Goal: Task Accomplishment & Management: Use online tool/utility

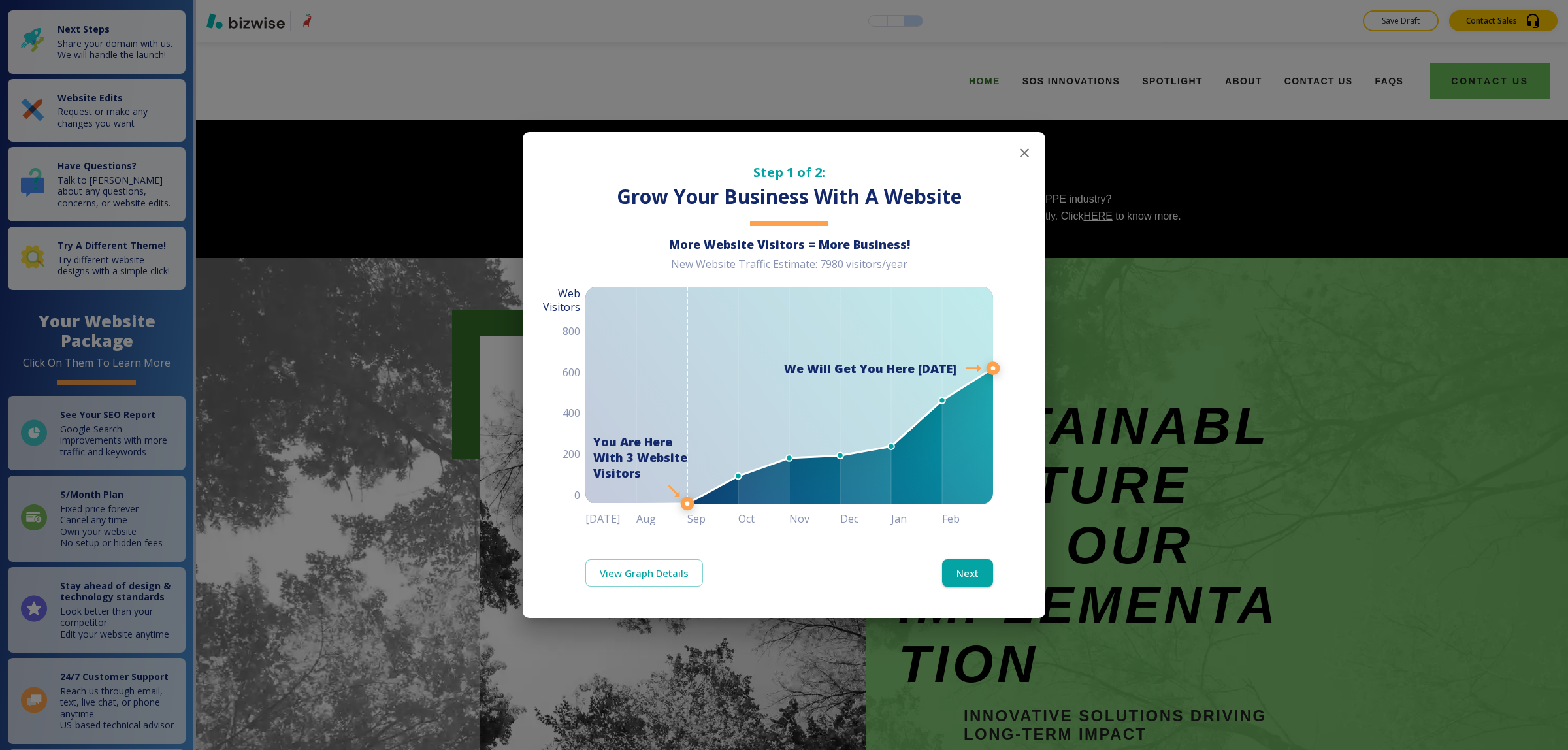
click at [1024, 157] on icon "button" at bounding box center [1025, 153] width 16 height 16
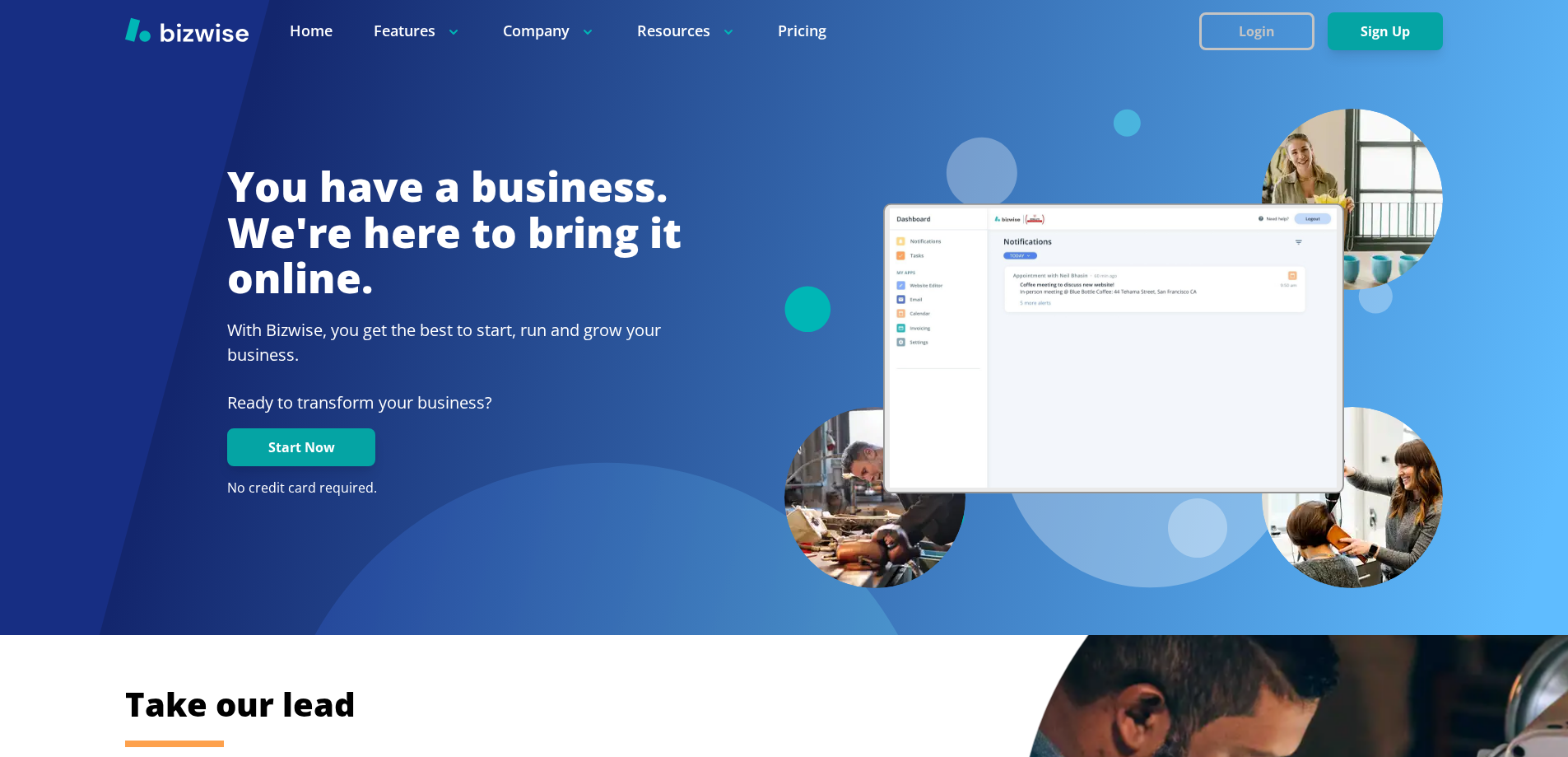
click at [1242, 35] on button "Login" at bounding box center [1257, 31] width 115 height 38
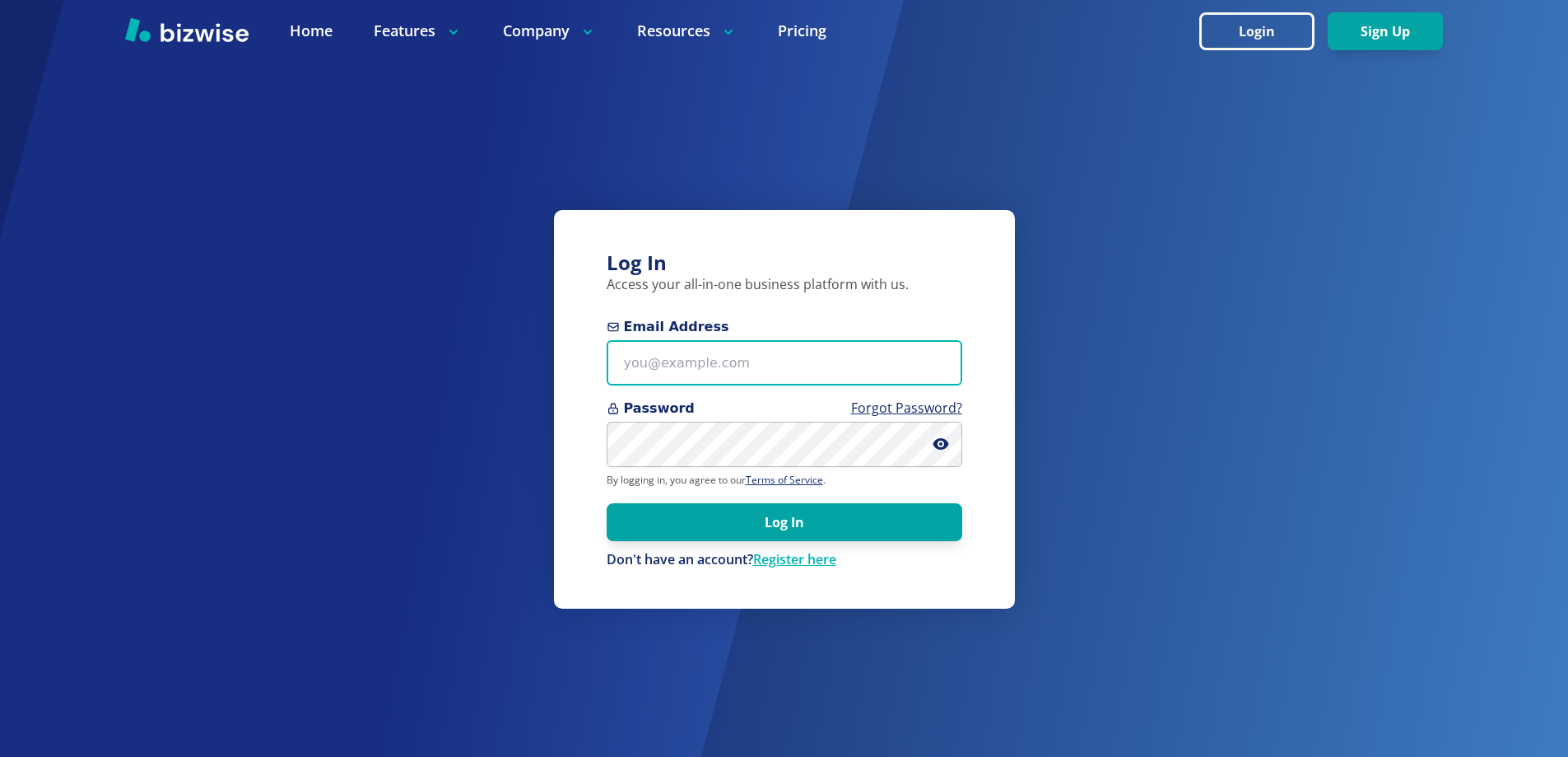
type input "knightjl7+1@msn.com"
click at [798, 378] on input "knightjl7+1@msn.com" at bounding box center [784, 363] width 356 height 45
drag, startPoint x: 802, startPoint y: 377, endPoint x: 537, endPoint y: 362, distance: 265.4
click at [535, 361] on div "Log In Access your all-in-one business platform with us. Email Address knightjl…" at bounding box center [784, 378] width 1568 height 757
paste input "connect@sumitapradhan.consulting"
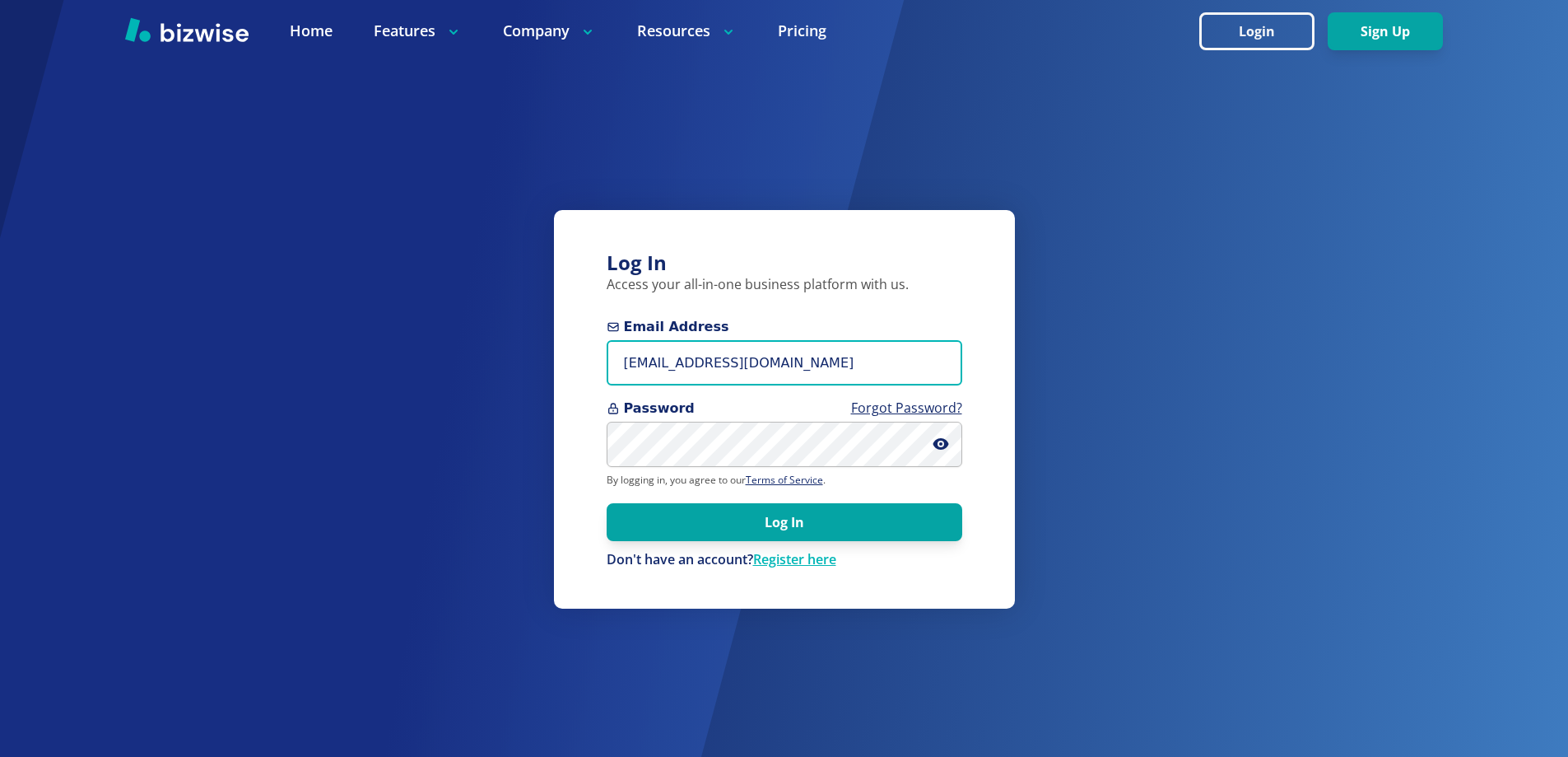
click at [672, 363] on input "connect@sumitapradhan.consulting" at bounding box center [784, 363] width 356 height 45
type input "connect+1@sumitapradhan.consulting"
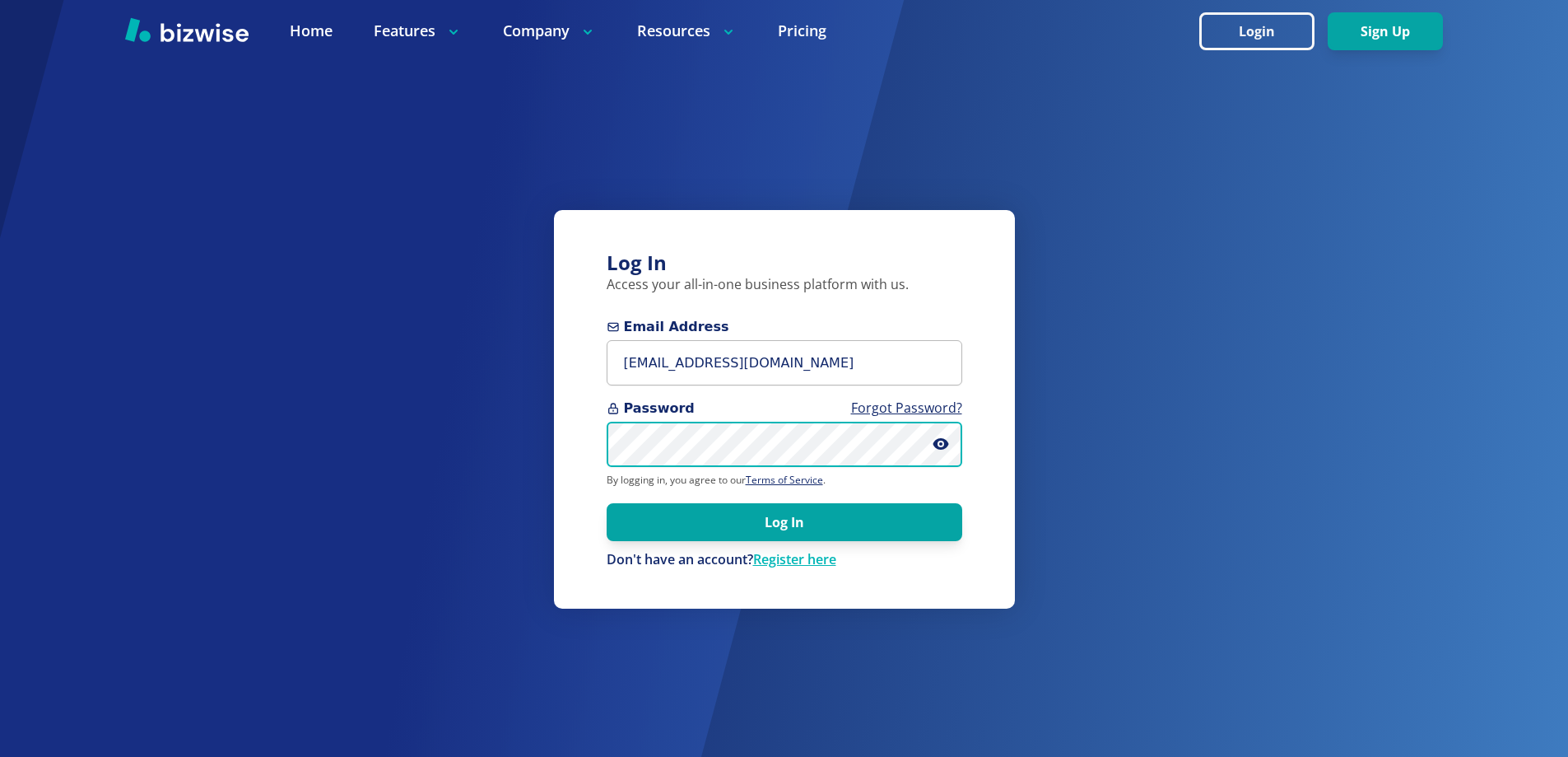
click at [507, 463] on div "Log In Access your all-in-one business platform with us. Email Address connect+…" at bounding box center [784, 378] width 1568 height 757
click at [607, 504] on button "Log In" at bounding box center [784, 522] width 356 height 38
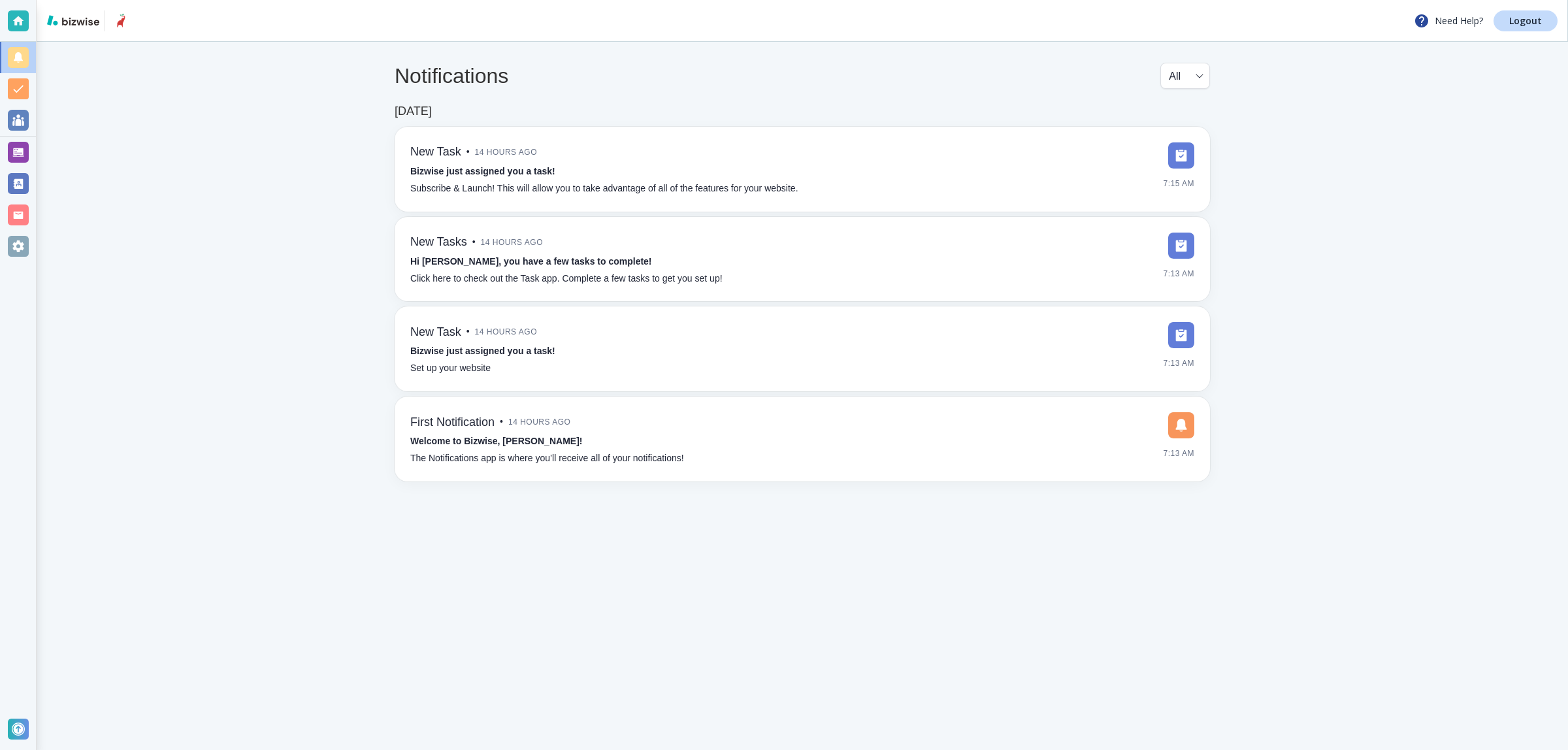
click at [88, 192] on main "Notifications All all ​ [DATE] New Task • 14 hours ago Bizwise just assigned yo…" at bounding box center [802, 396] width 1531 height 708
click at [14, 253] on div at bounding box center [19, 247] width 21 height 21
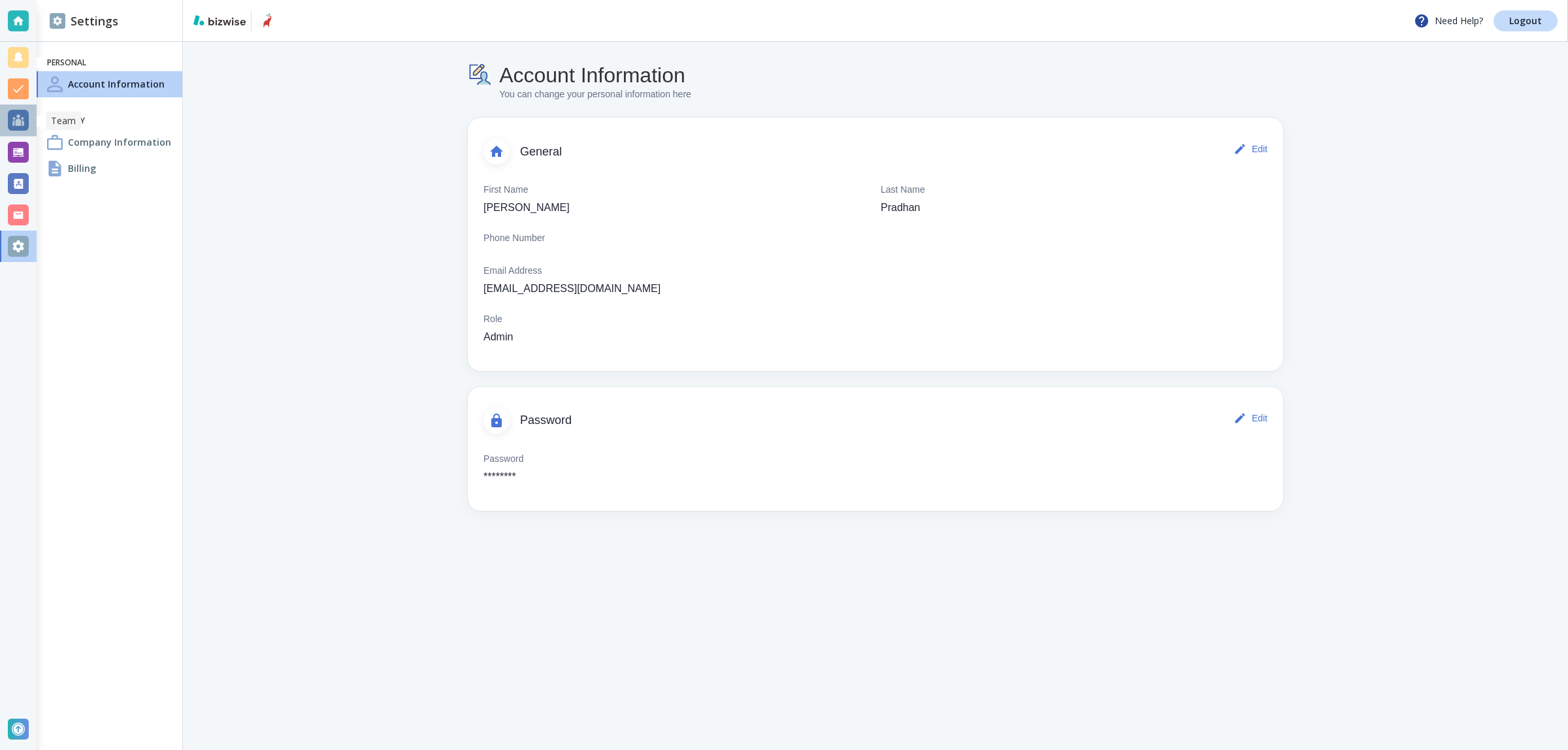
click at [19, 130] on div at bounding box center [19, 120] width 21 height 21
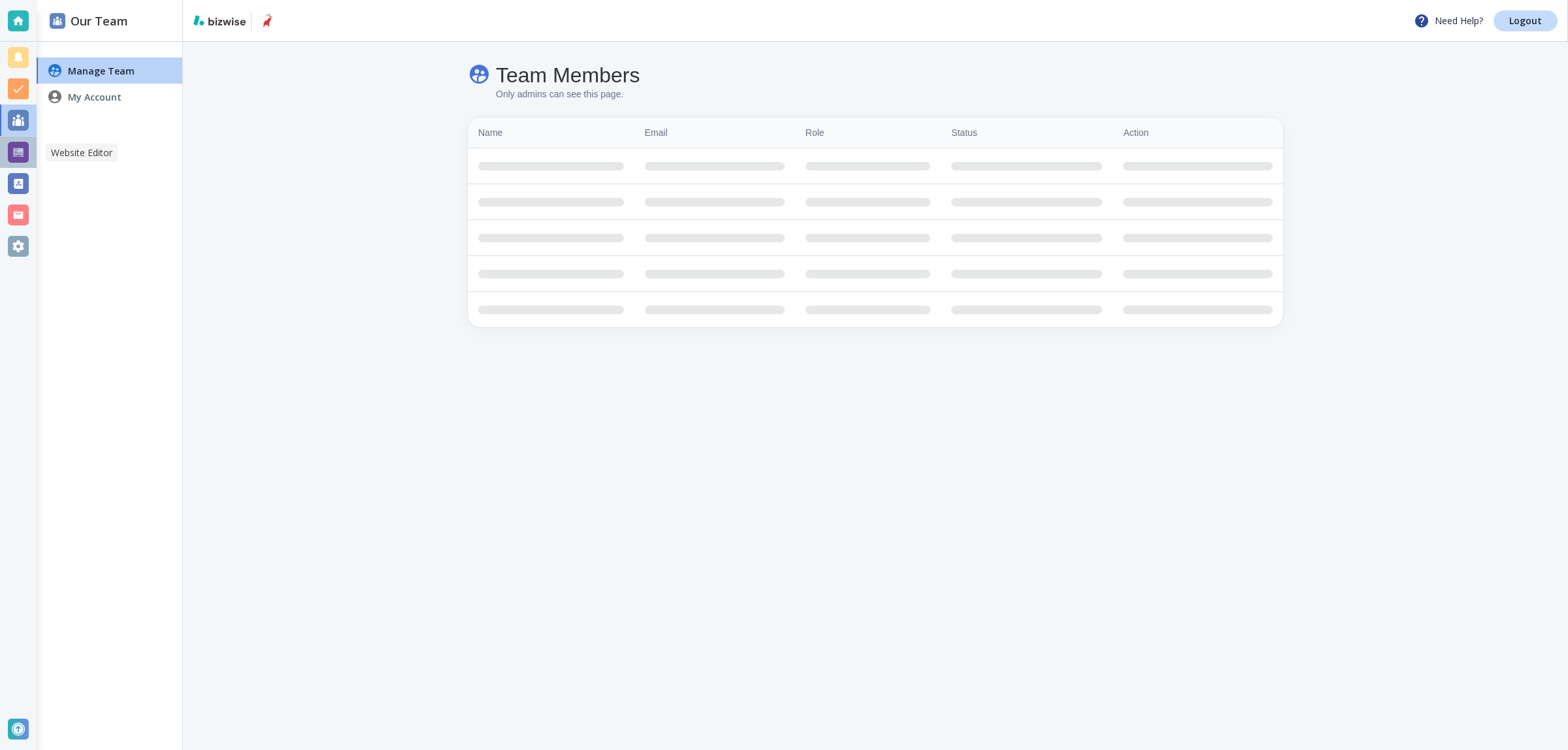
click at [20, 162] on div at bounding box center [19, 152] width 21 height 21
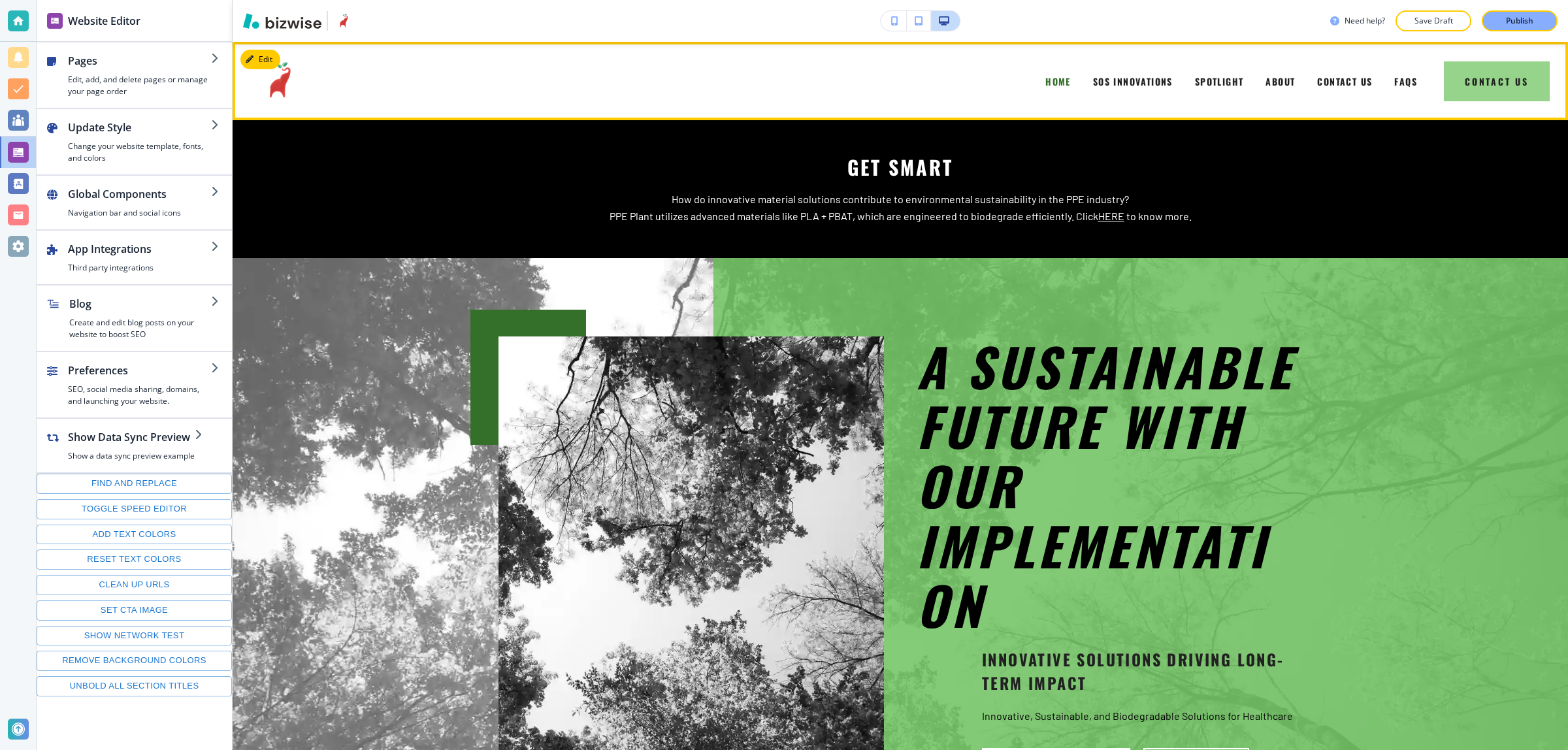
click at [1458, 79] on button "Contact Us" at bounding box center [1497, 81] width 106 height 40
click at [1476, 71] on button "Contact Us" at bounding box center [1497, 81] width 106 height 40
click at [1474, 75] on button "Contact Us" at bounding box center [1497, 81] width 106 height 40
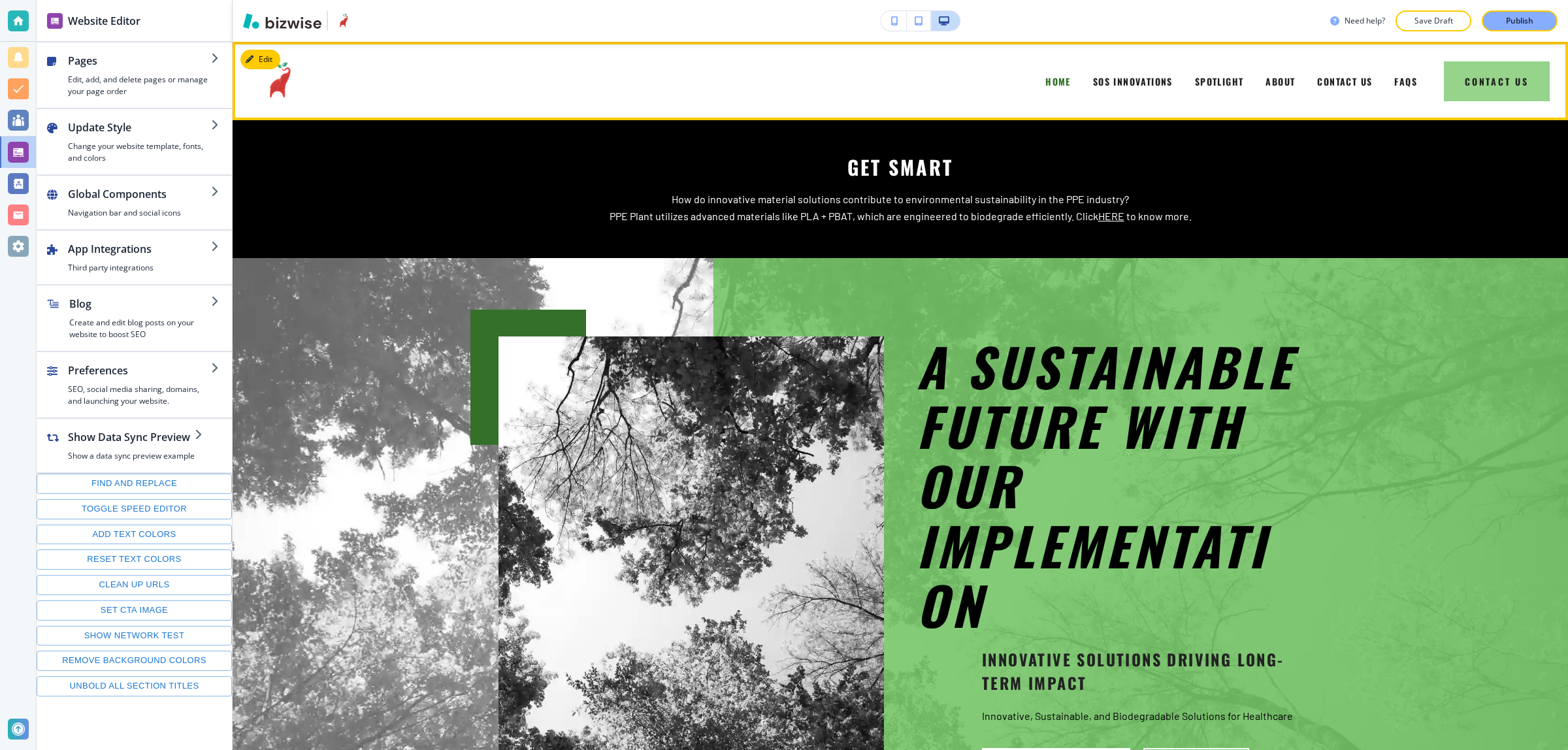
click at [1465, 82] on button "Contact Us" at bounding box center [1497, 81] width 106 height 40
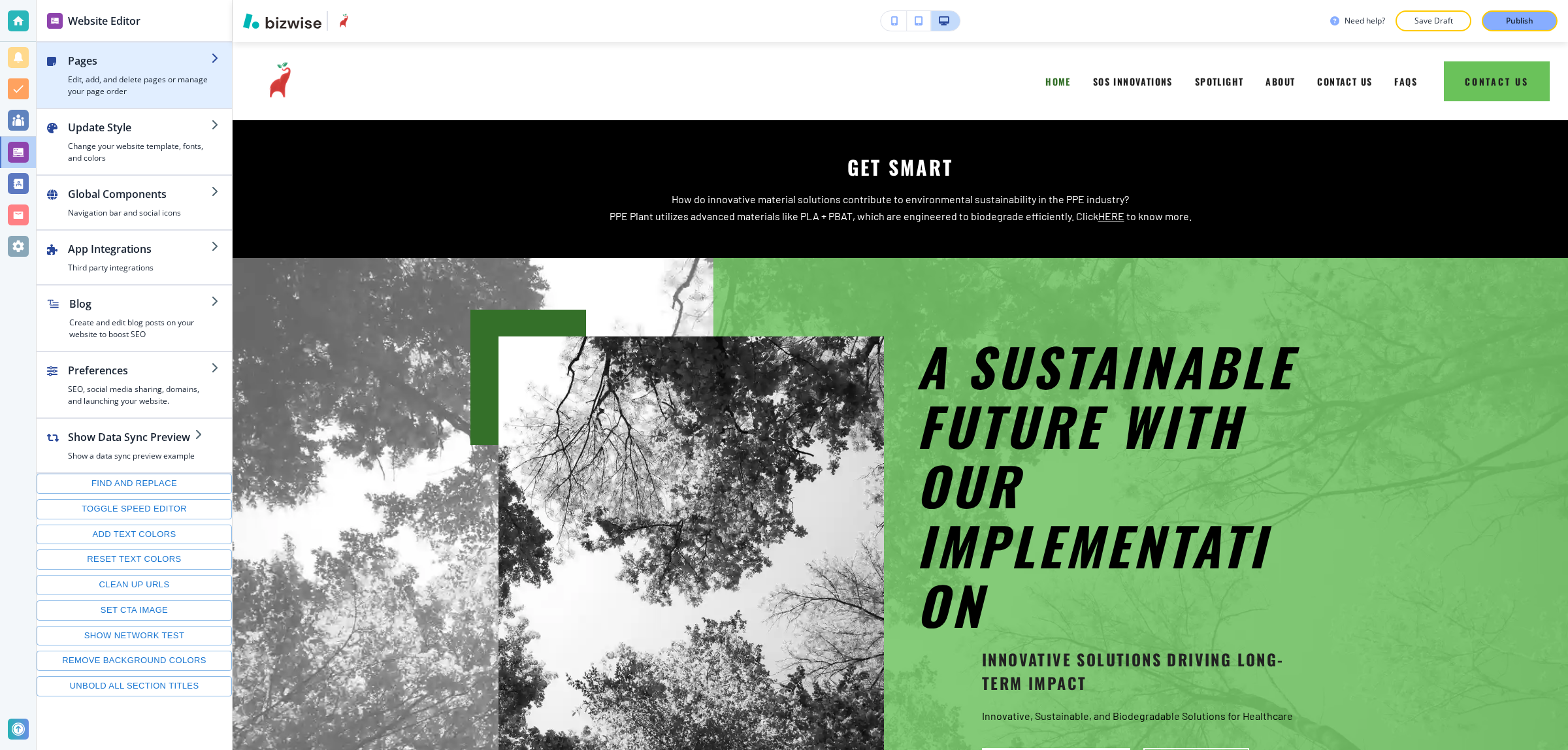
click at [178, 80] on h4 "Edit, add, and delete pages or manage your page order" at bounding box center [139, 86] width 143 height 24
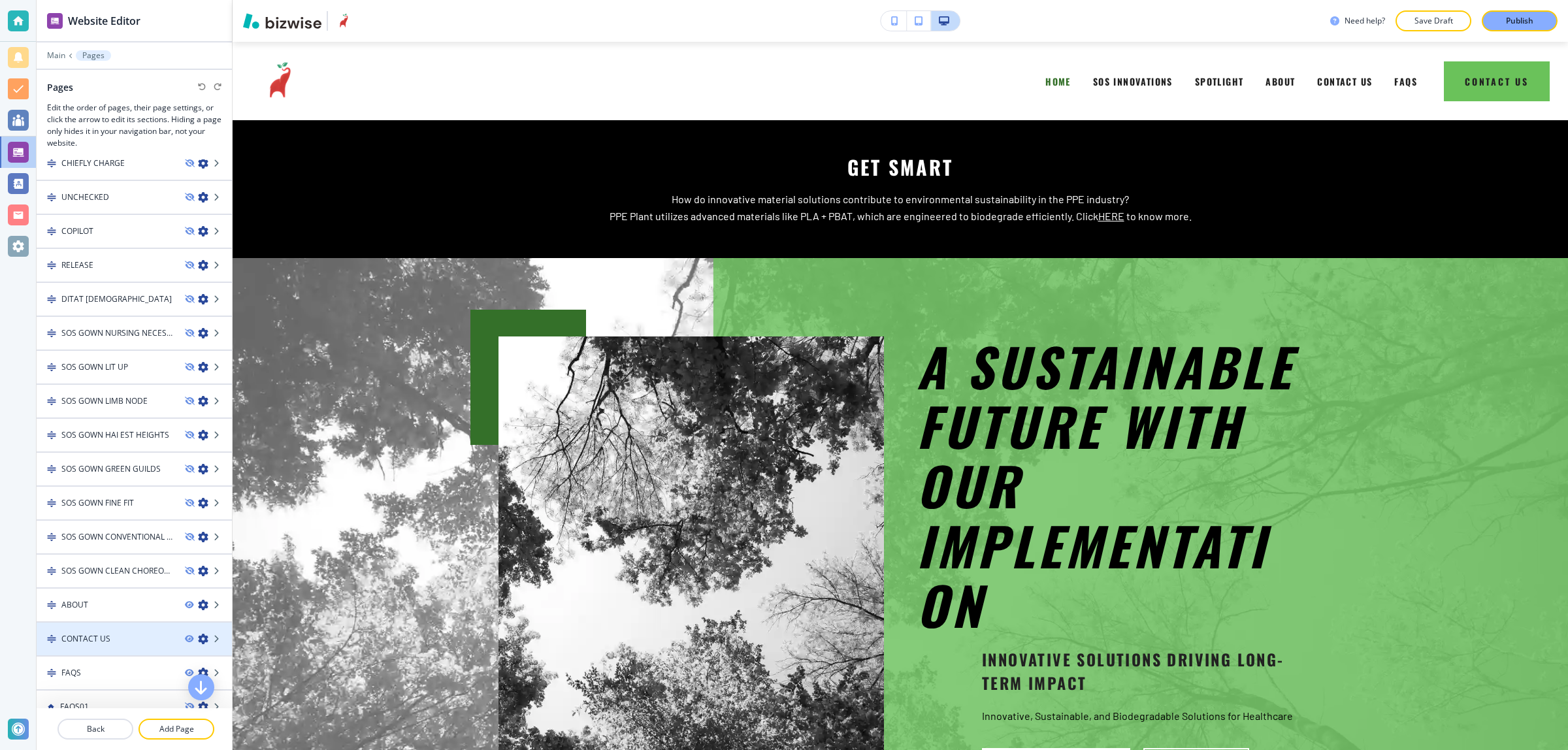
scroll to position [256, 0]
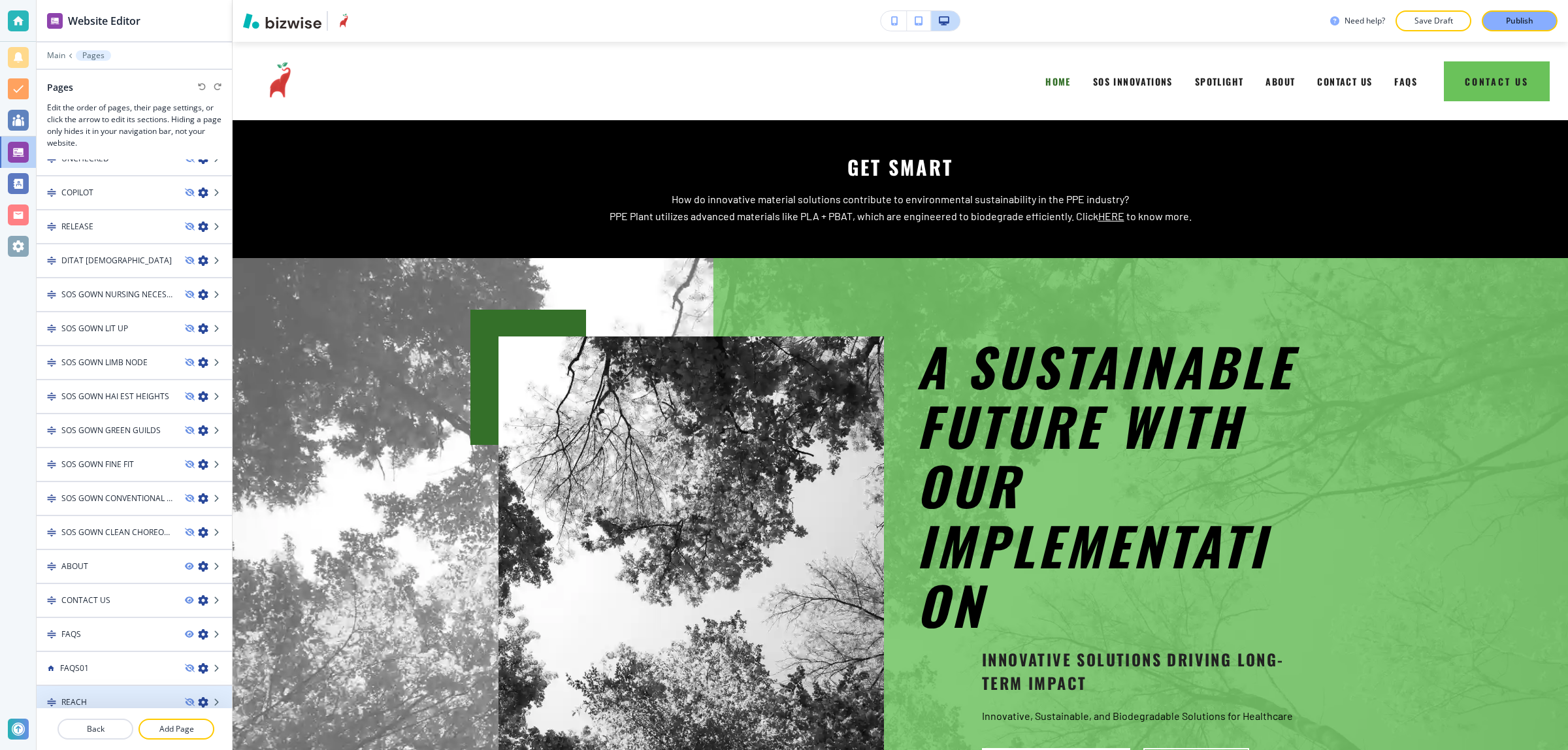
click at [88, 696] on div "REACH" at bounding box center [105, 702] width 138 height 12
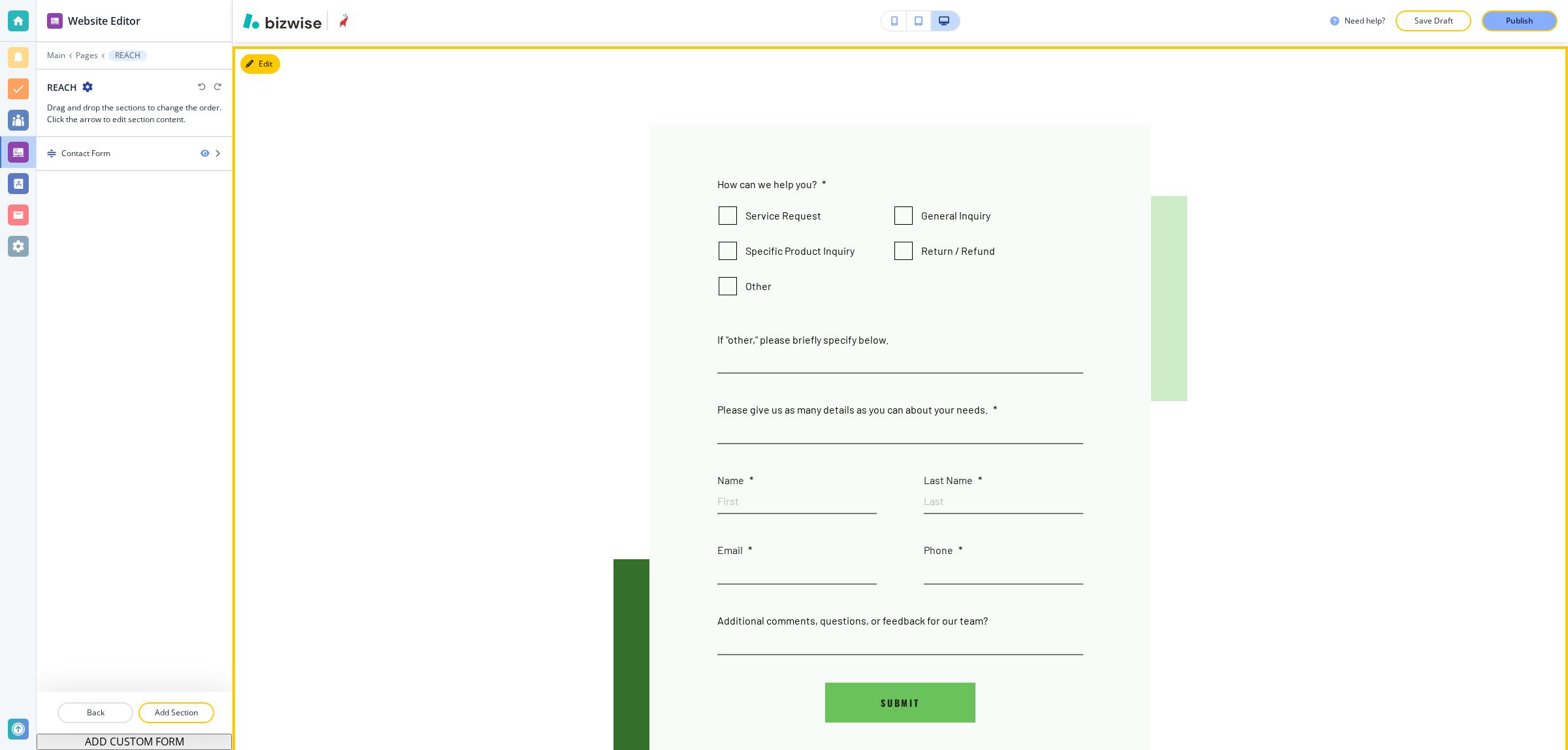
scroll to position [82, 0]
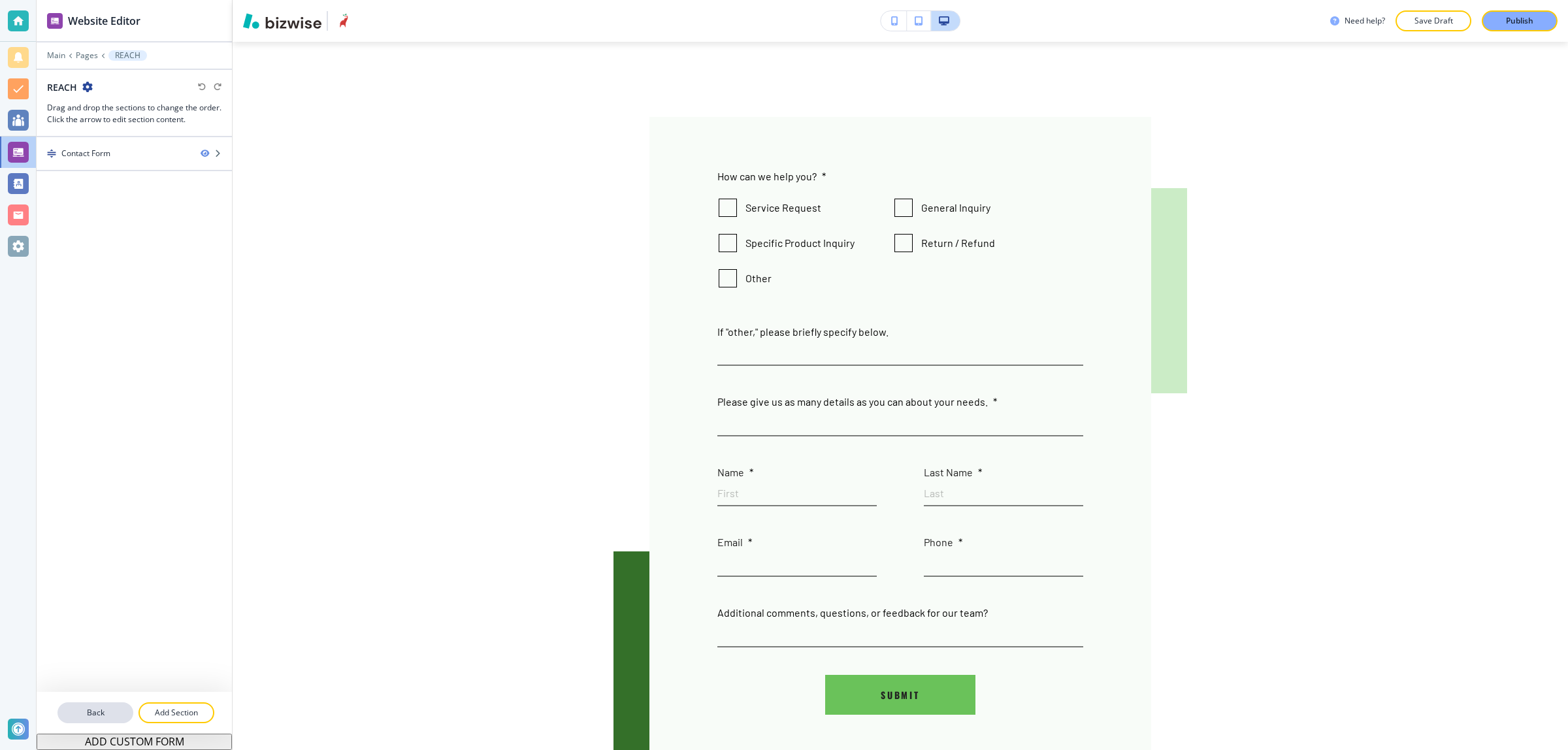
click at [99, 719] on p "Back" at bounding box center [95, 713] width 73 height 12
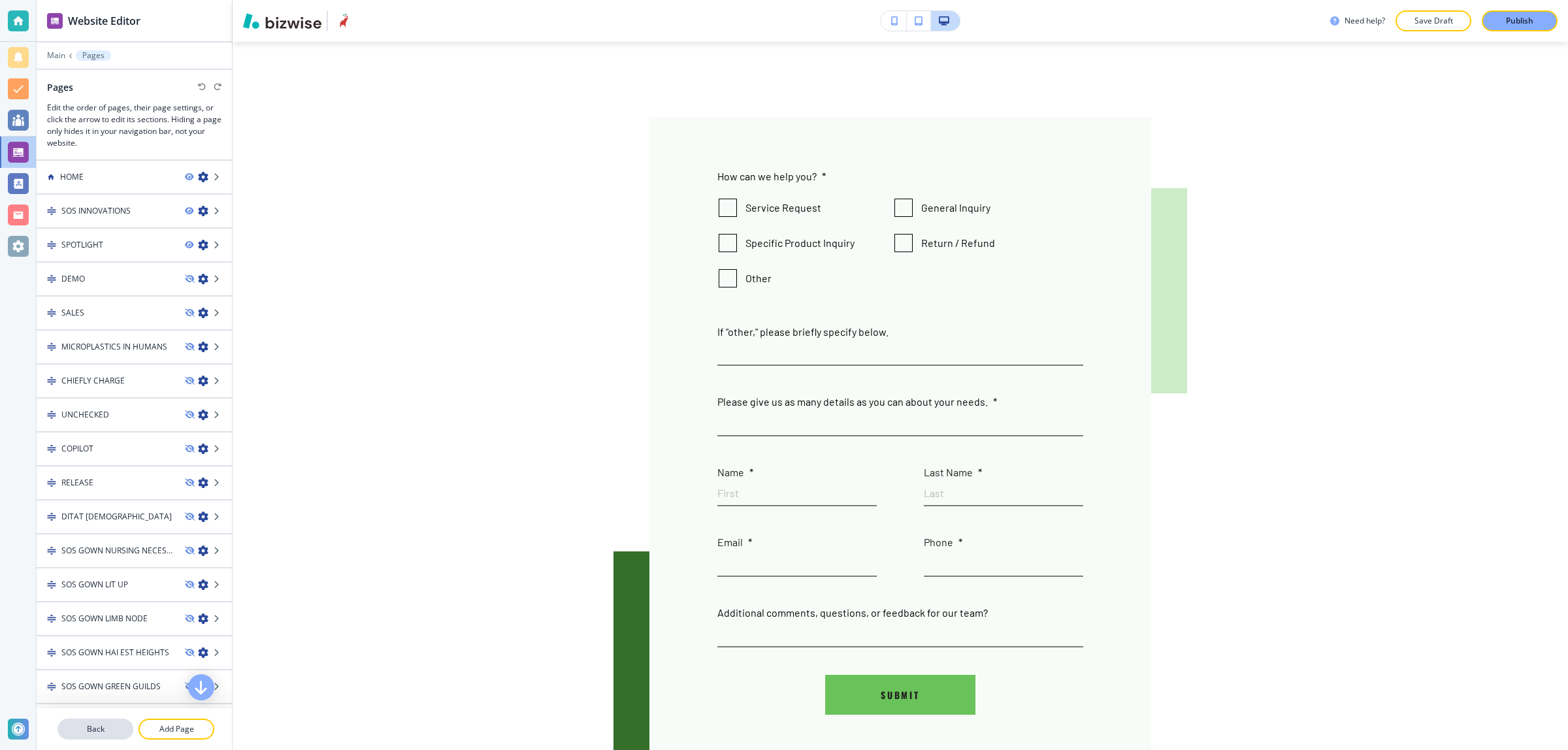
drag, startPoint x: 81, startPoint y: 744, endPoint x: 82, endPoint y: 734, distance: 10.0
click at [81, 743] on div at bounding box center [134, 745] width 195 height 11
click at [82, 735] on p "Back" at bounding box center [95, 729] width 73 height 12
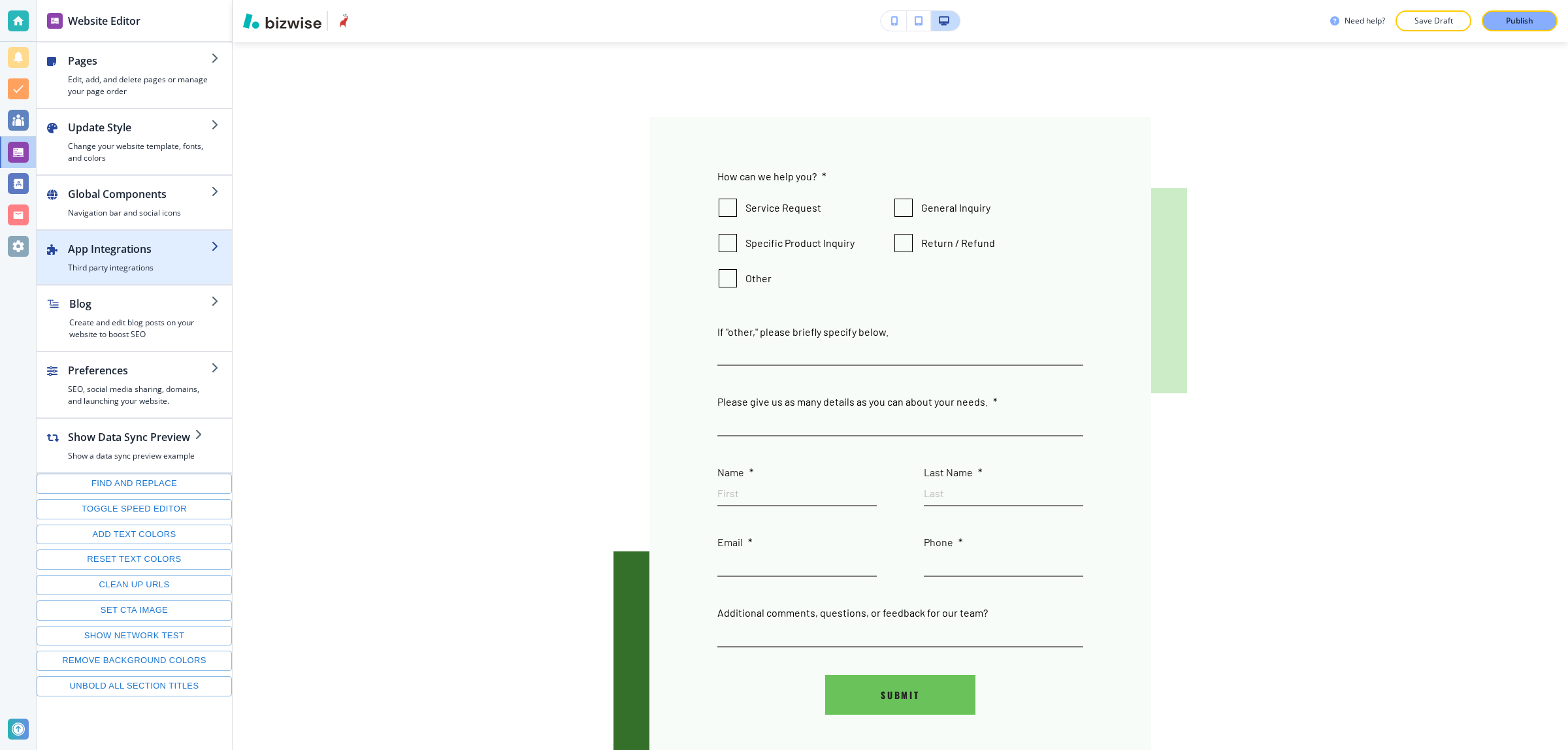
click at [123, 278] on div "button" at bounding box center [134, 279] width 195 height 11
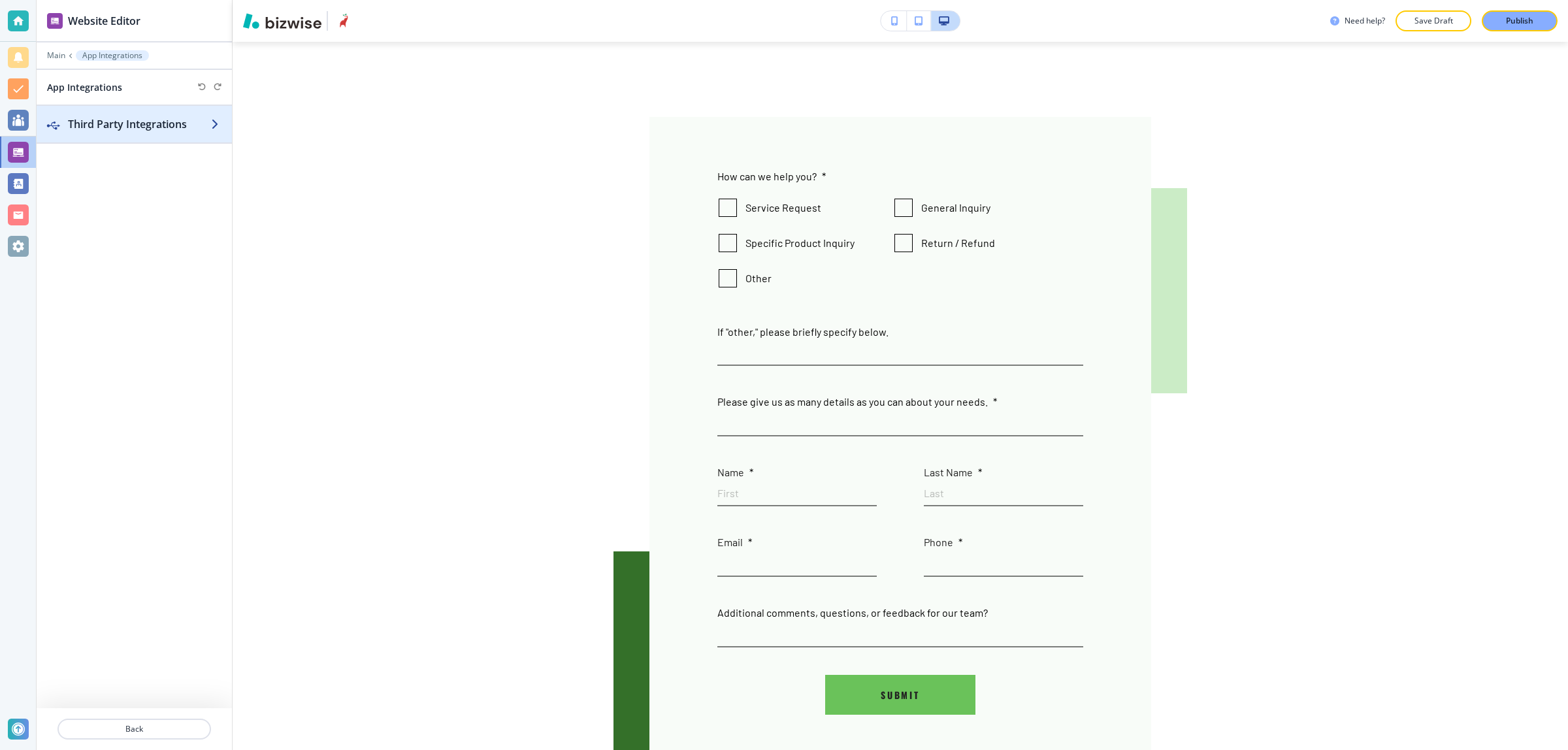
click at [99, 125] on h2 "Third Party Integrations" at bounding box center [139, 124] width 143 height 16
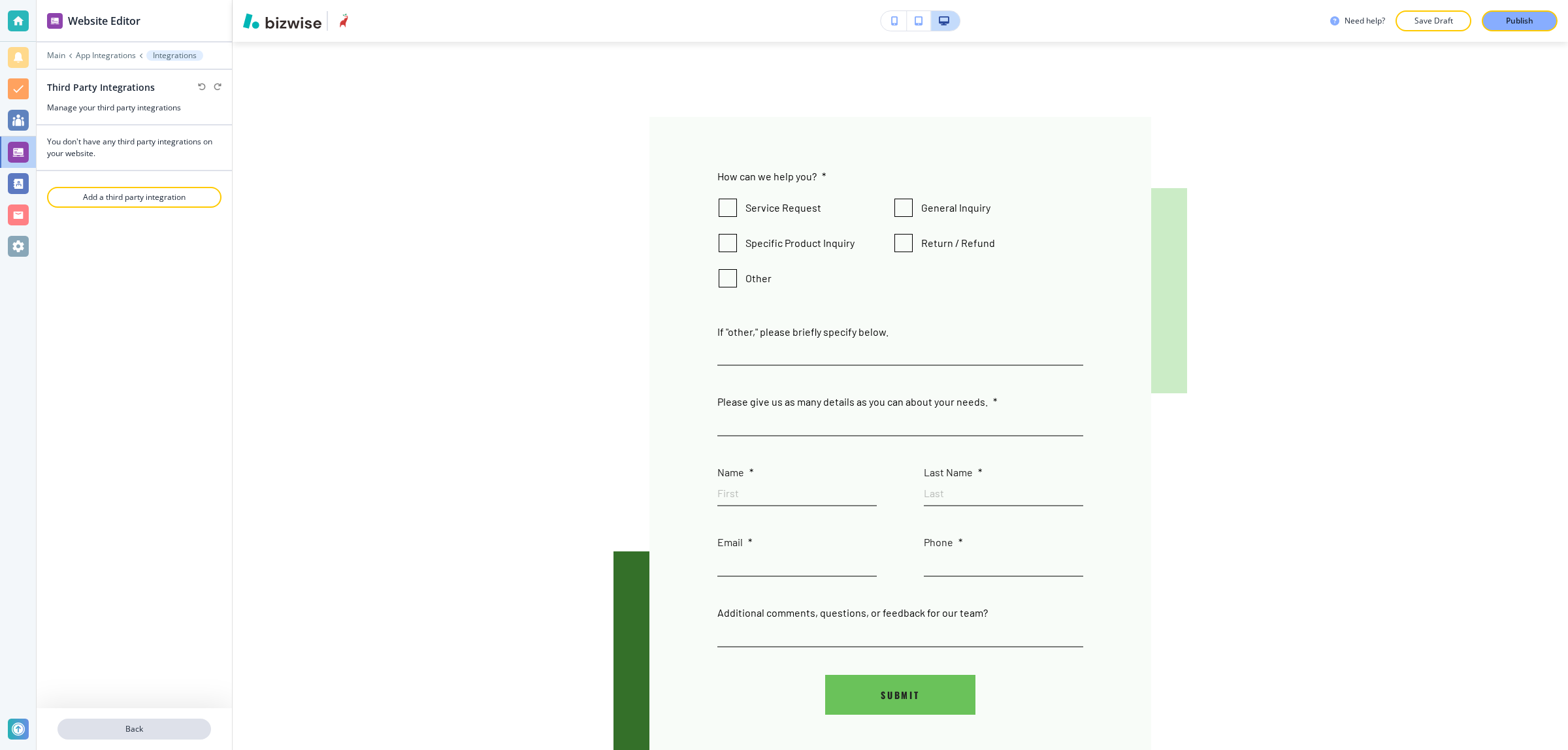
click at [138, 733] on p "Back" at bounding box center [134, 729] width 151 height 12
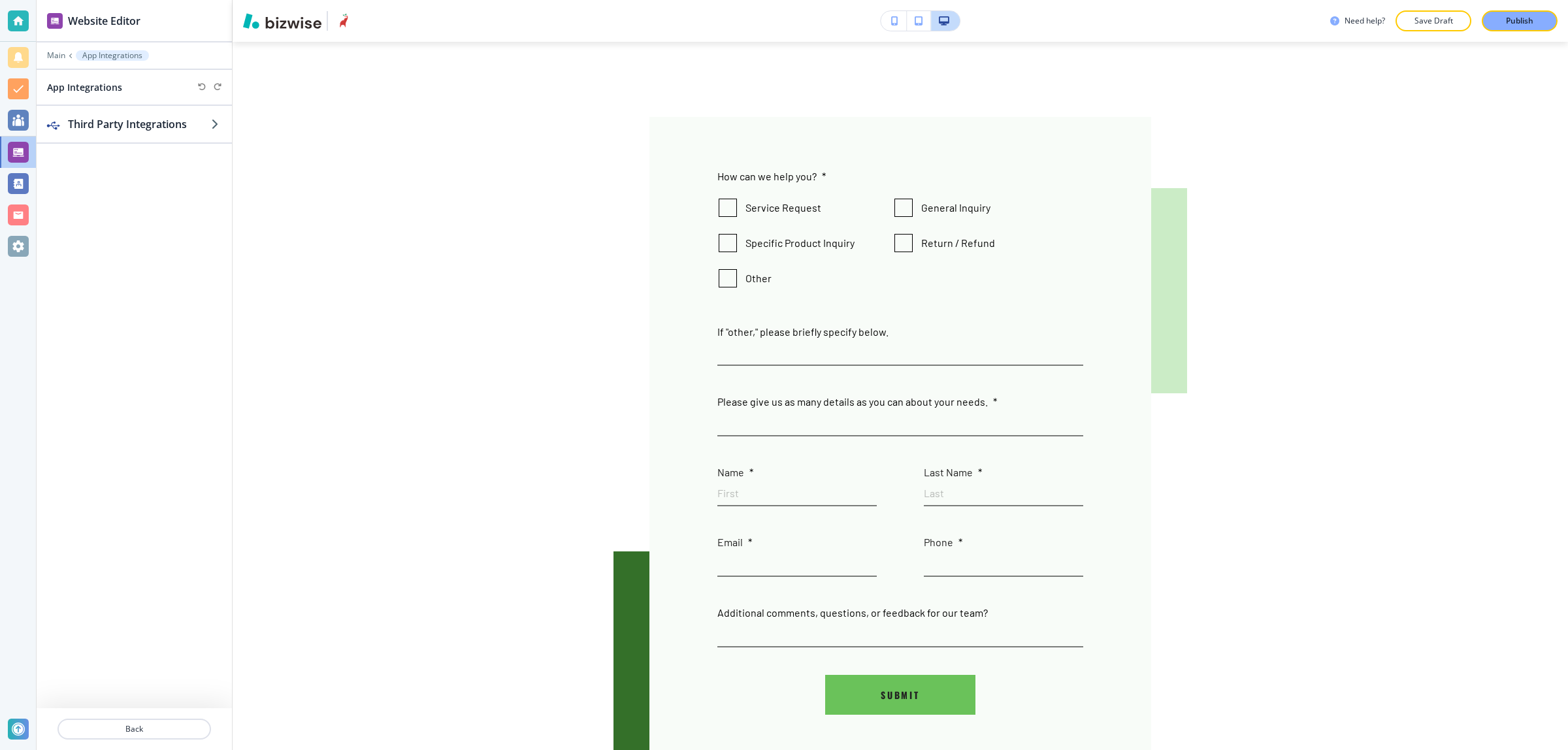
click at [138, 733] on p "Back" at bounding box center [134, 729] width 151 height 12
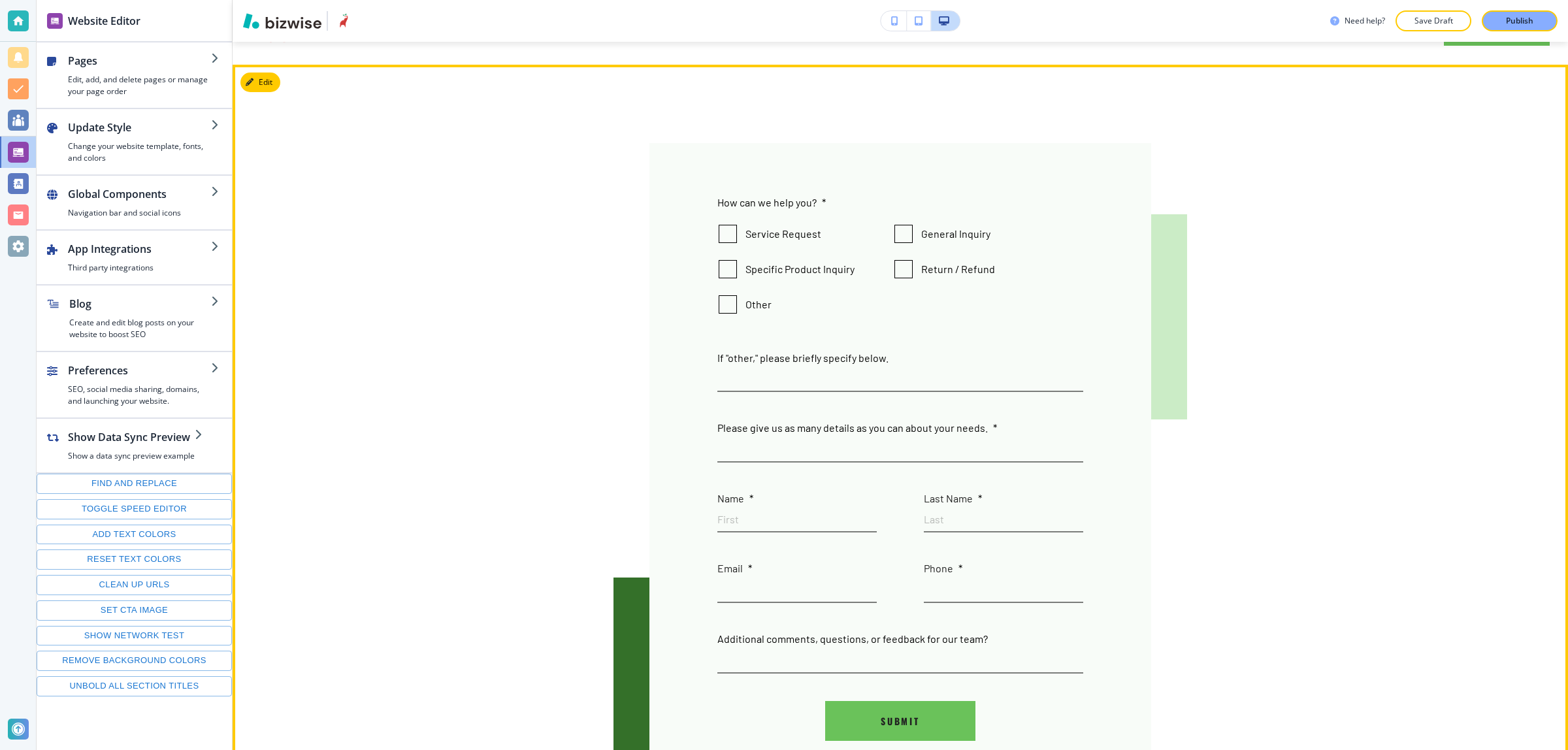
scroll to position [0, 0]
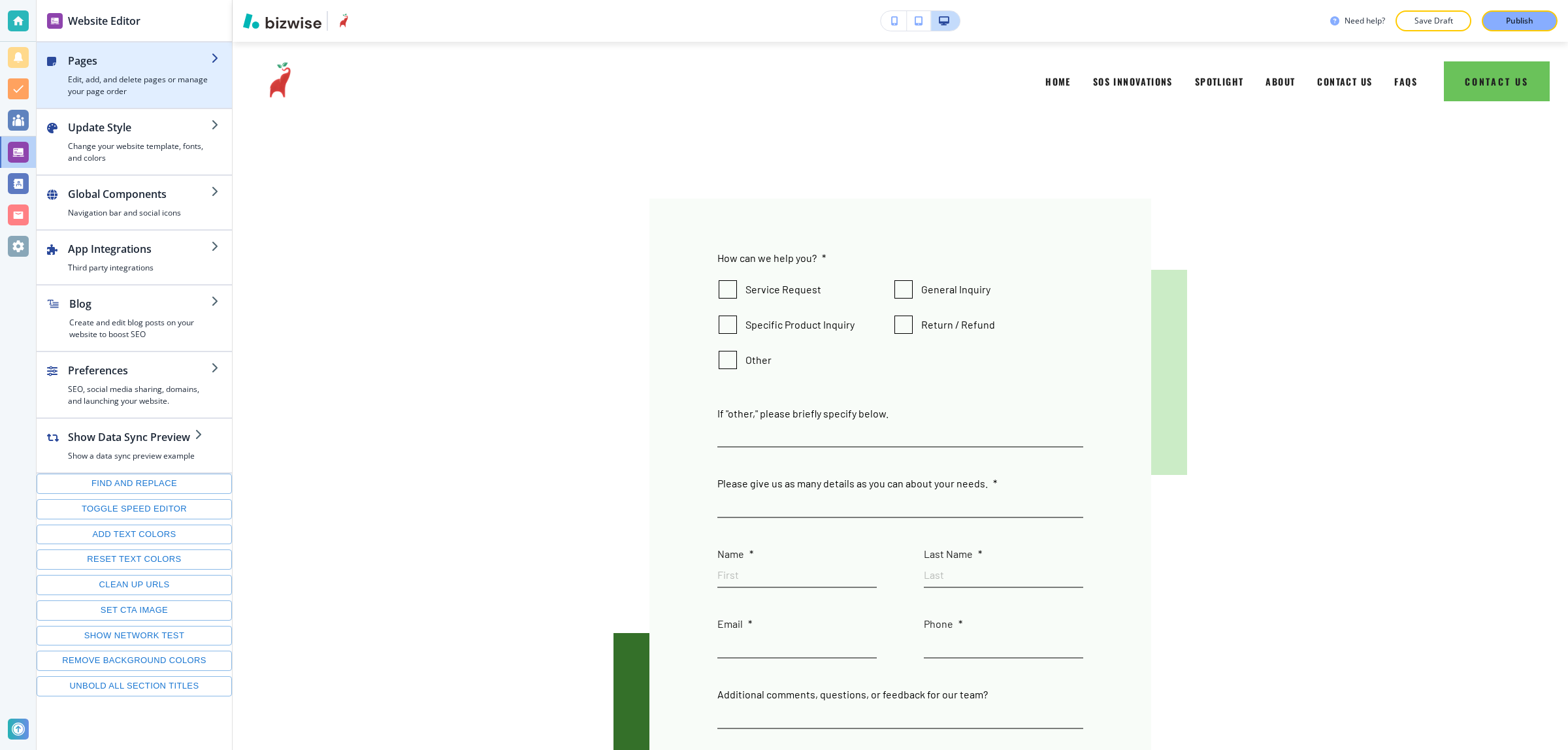
click at [138, 76] on h4 "Edit, add, and delete pages or manage your page order" at bounding box center [139, 86] width 143 height 24
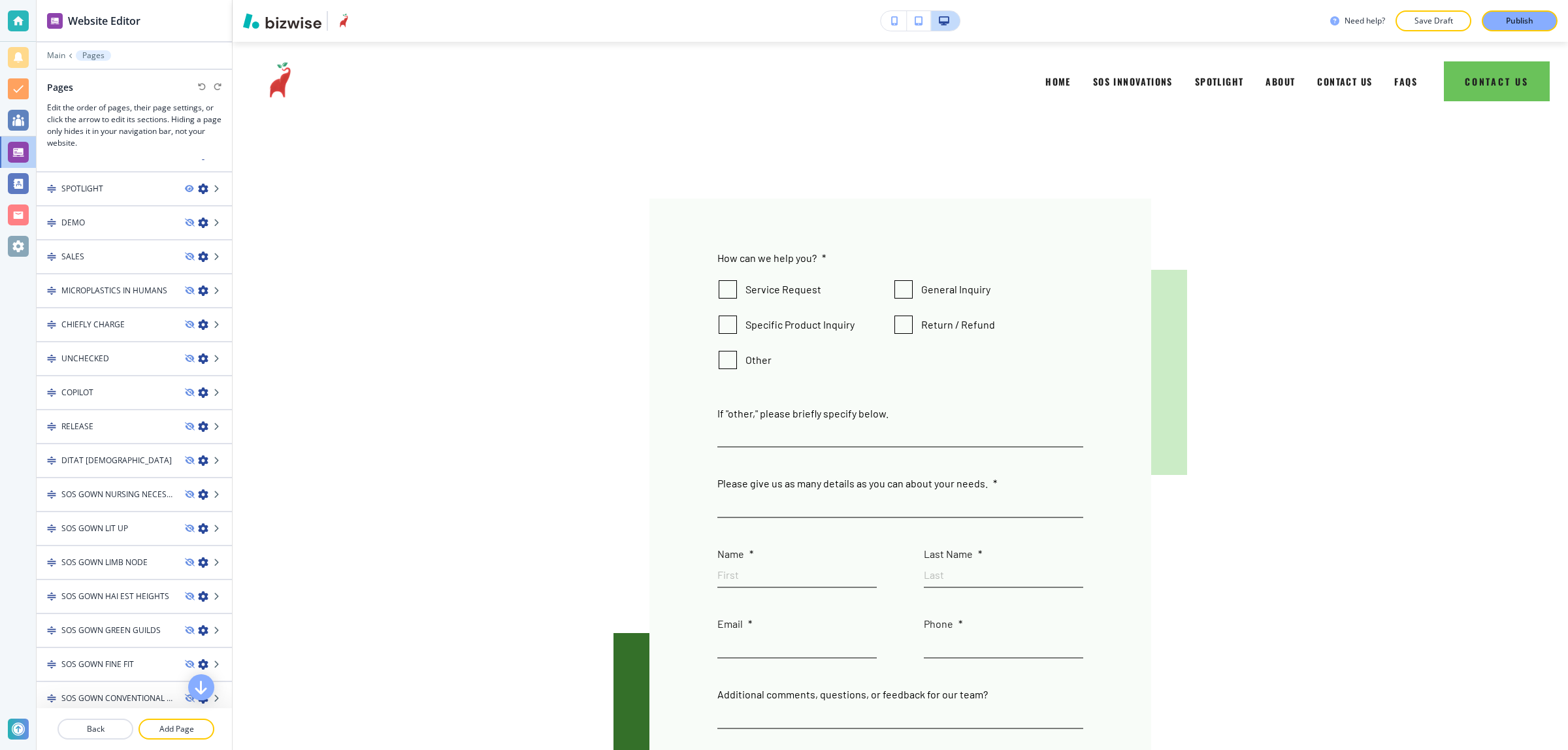
scroll to position [256, 0]
click at [185, 698] on icon "button" at bounding box center [189, 702] width 8 height 8
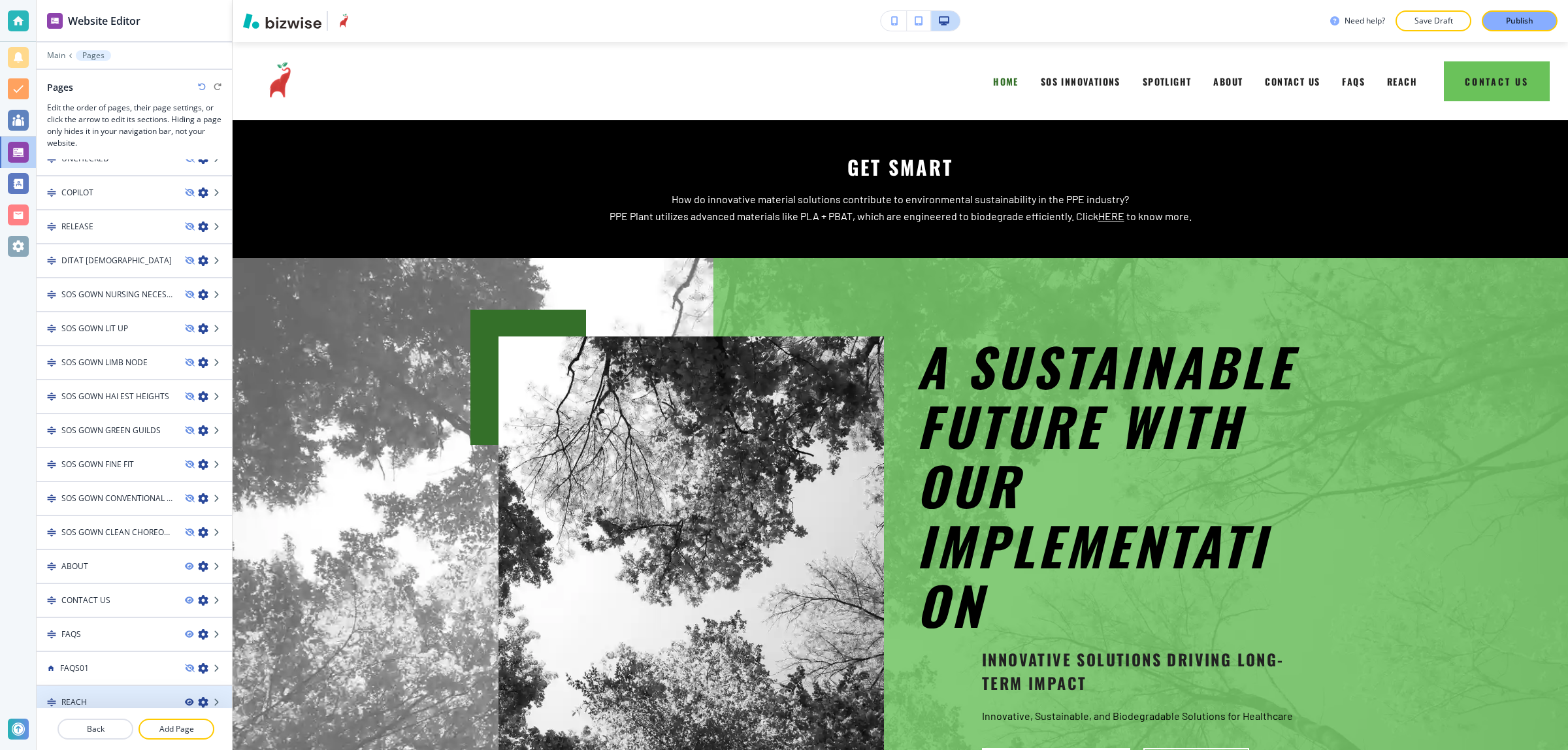
click at [185, 698] on icon "button" at bounding box center [189, 702] width 8 height 8
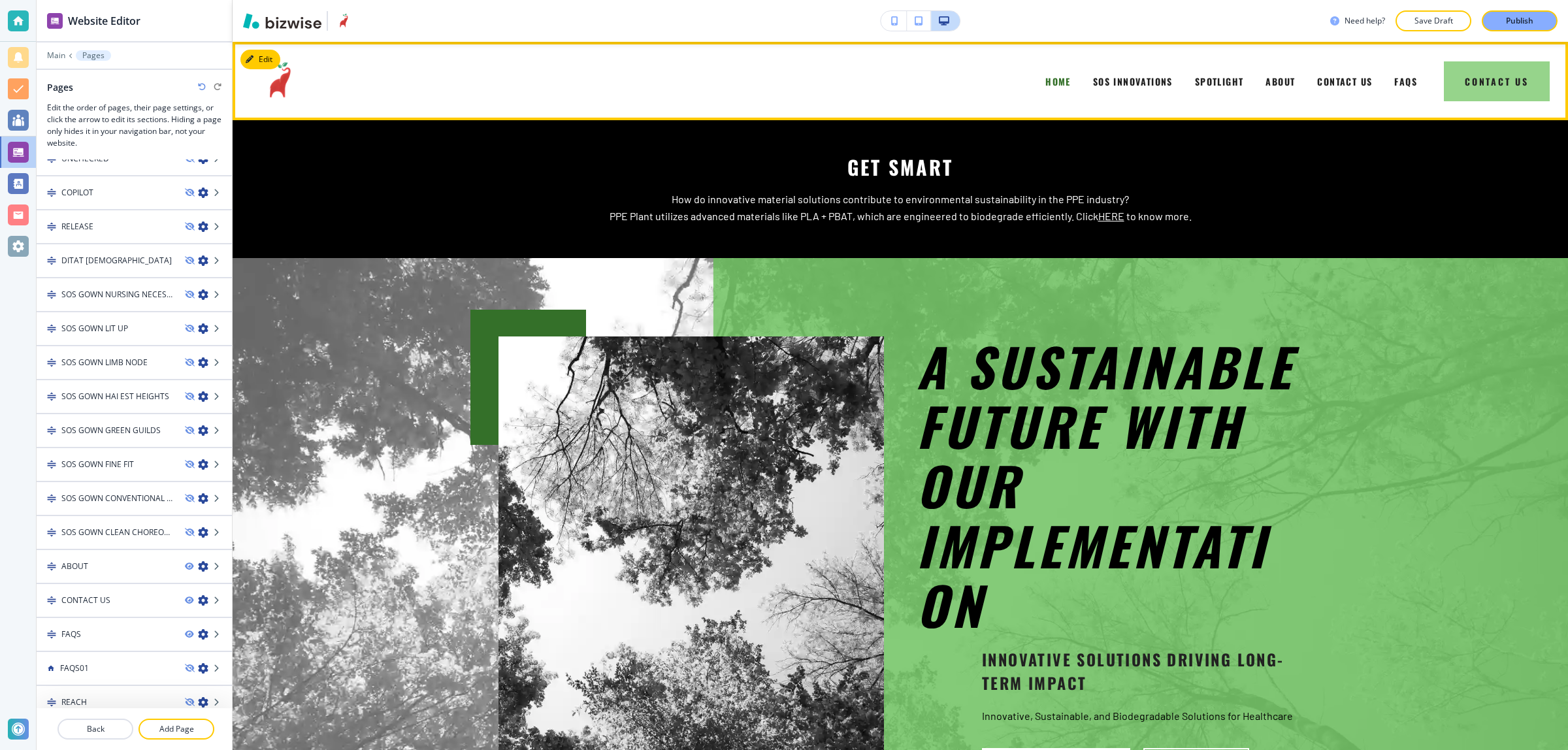
click at [1488, 83] on button "Contact Us" at bounding box center [1497, 81] width 106 height 40
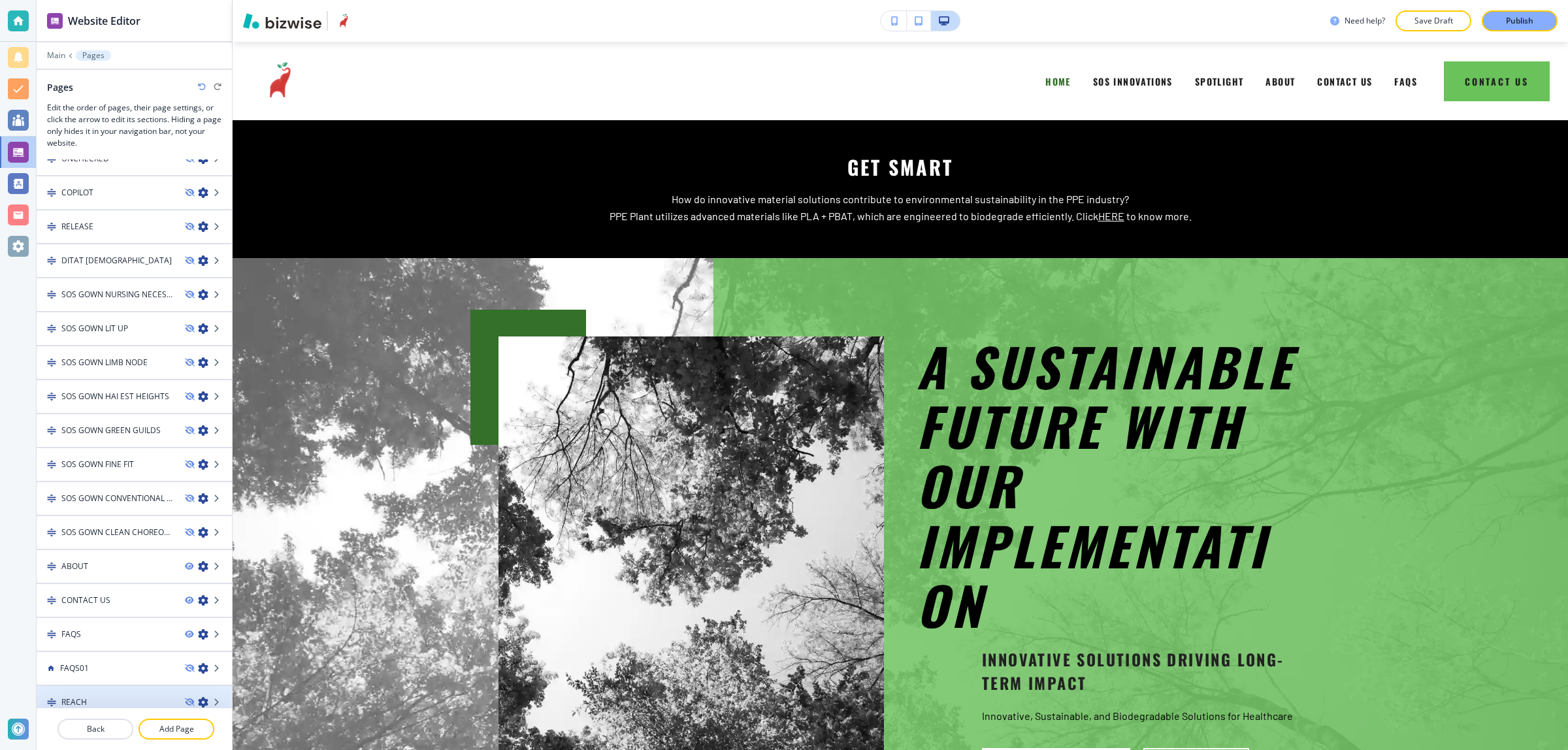
click at [95, 696] on div "REACH" at bounding box center [105, 702] width 138 height 12
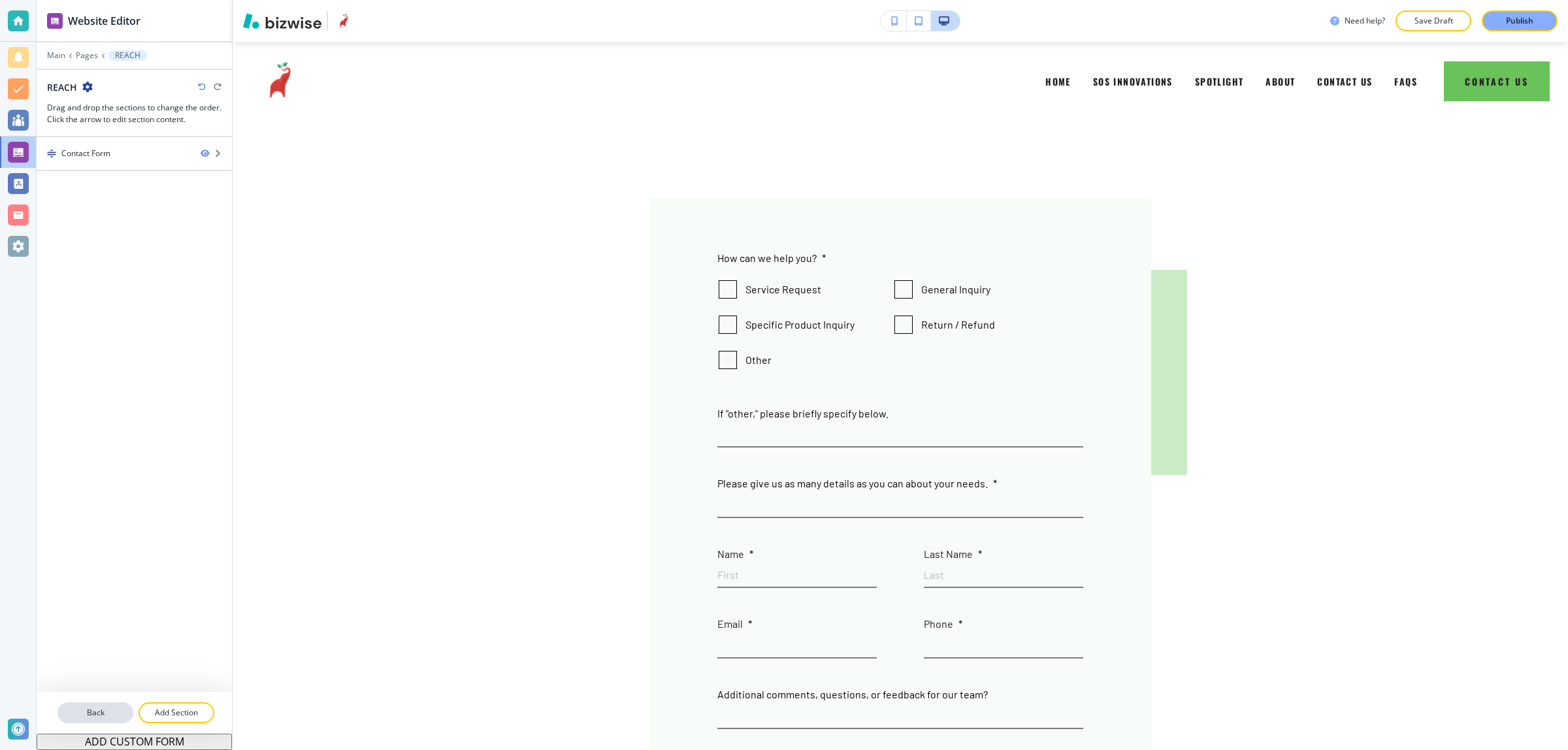
click at [93, 713] on p "Back" at bounding box center [95, 713] width 73 height 12
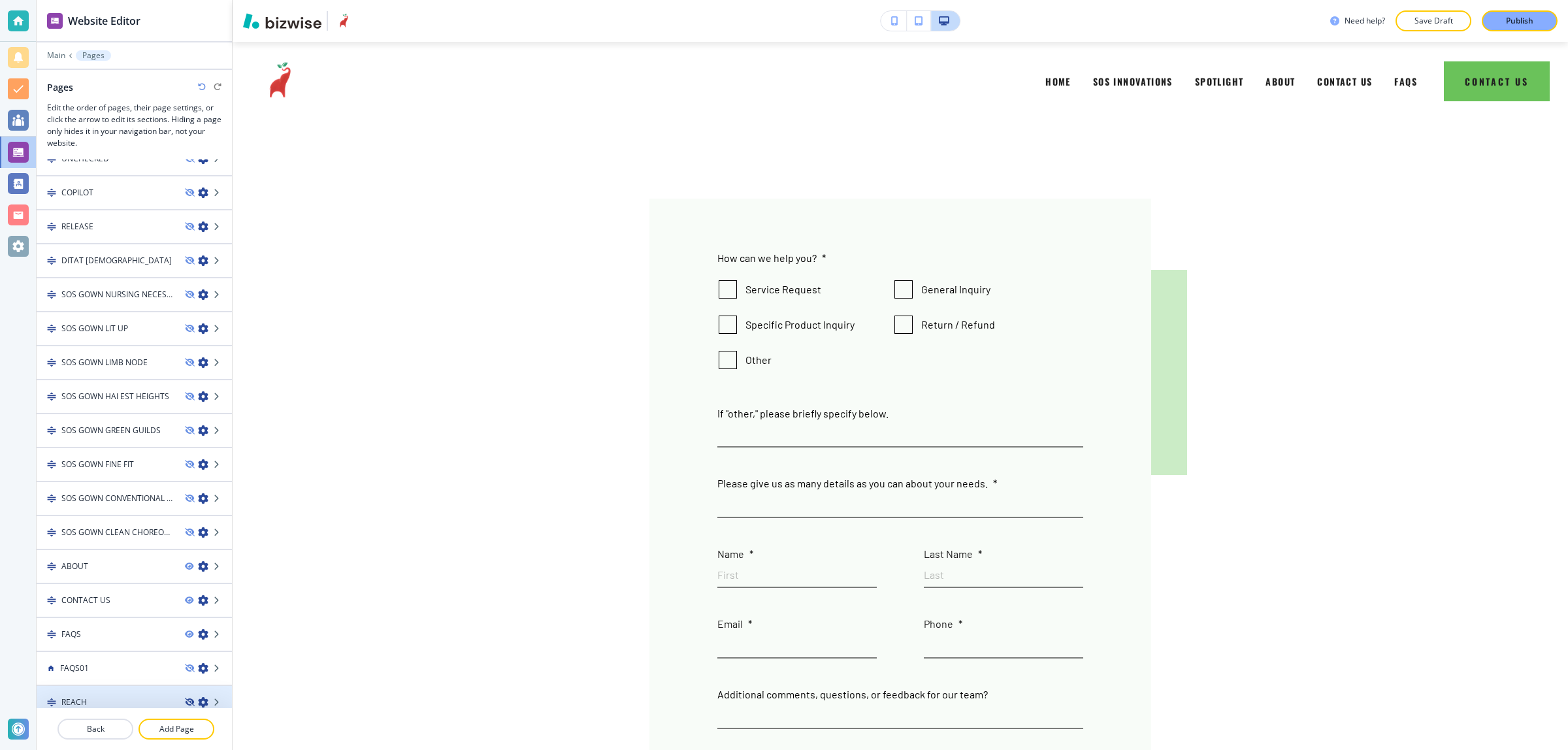
click at [185, 698] on icon "button" at bounding box center [189, 702] width 8 height 8
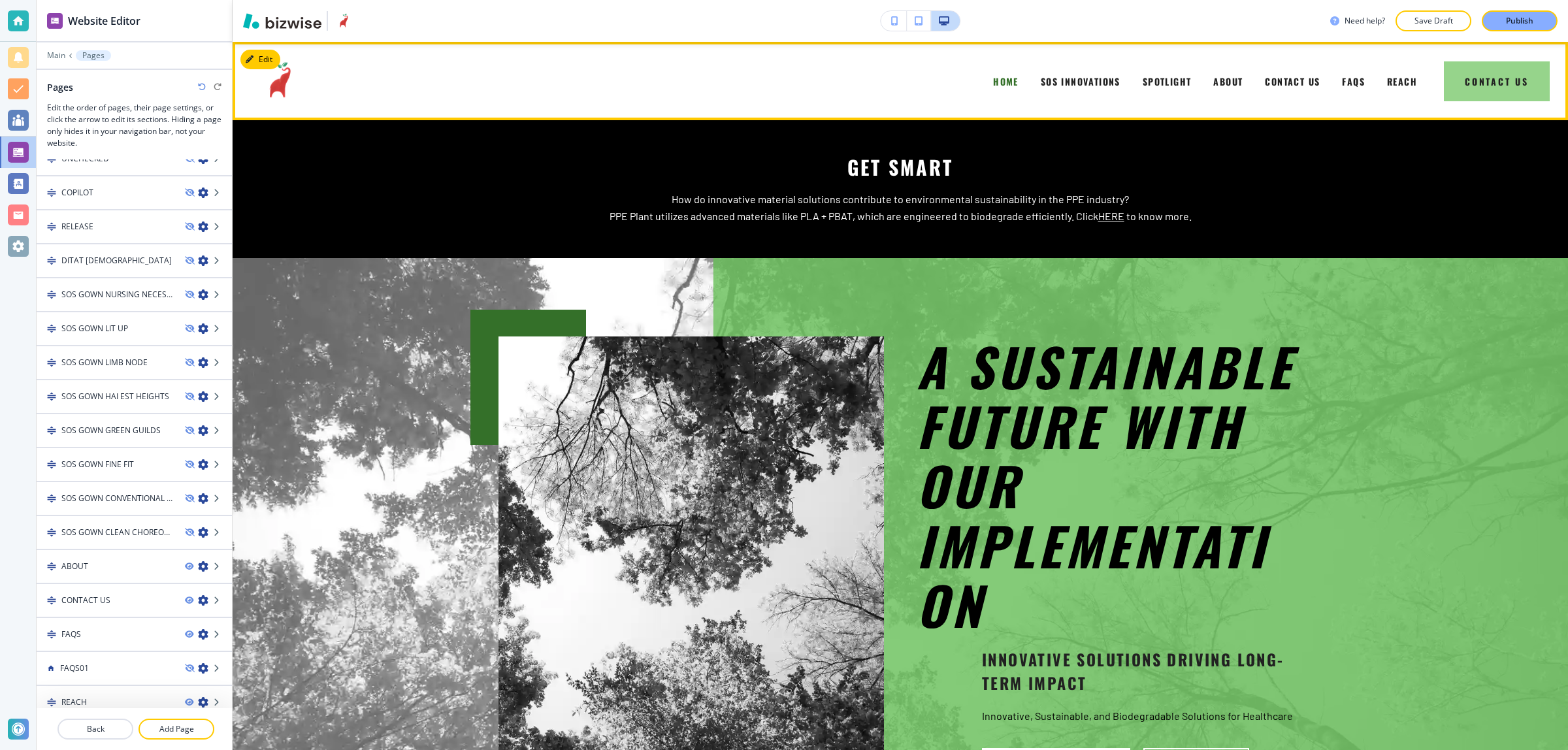
click at [1481, 82] on button "Contact Us" at bounding box center [1497, 81] width 106 height 40
click at [1444, 81] on button "Contact Us" at bounding box center [1497, 81] width 106 height 40
click at [1477, 79] on button "Contact Us" at bounding box center [1497, 81] width 106 height 40
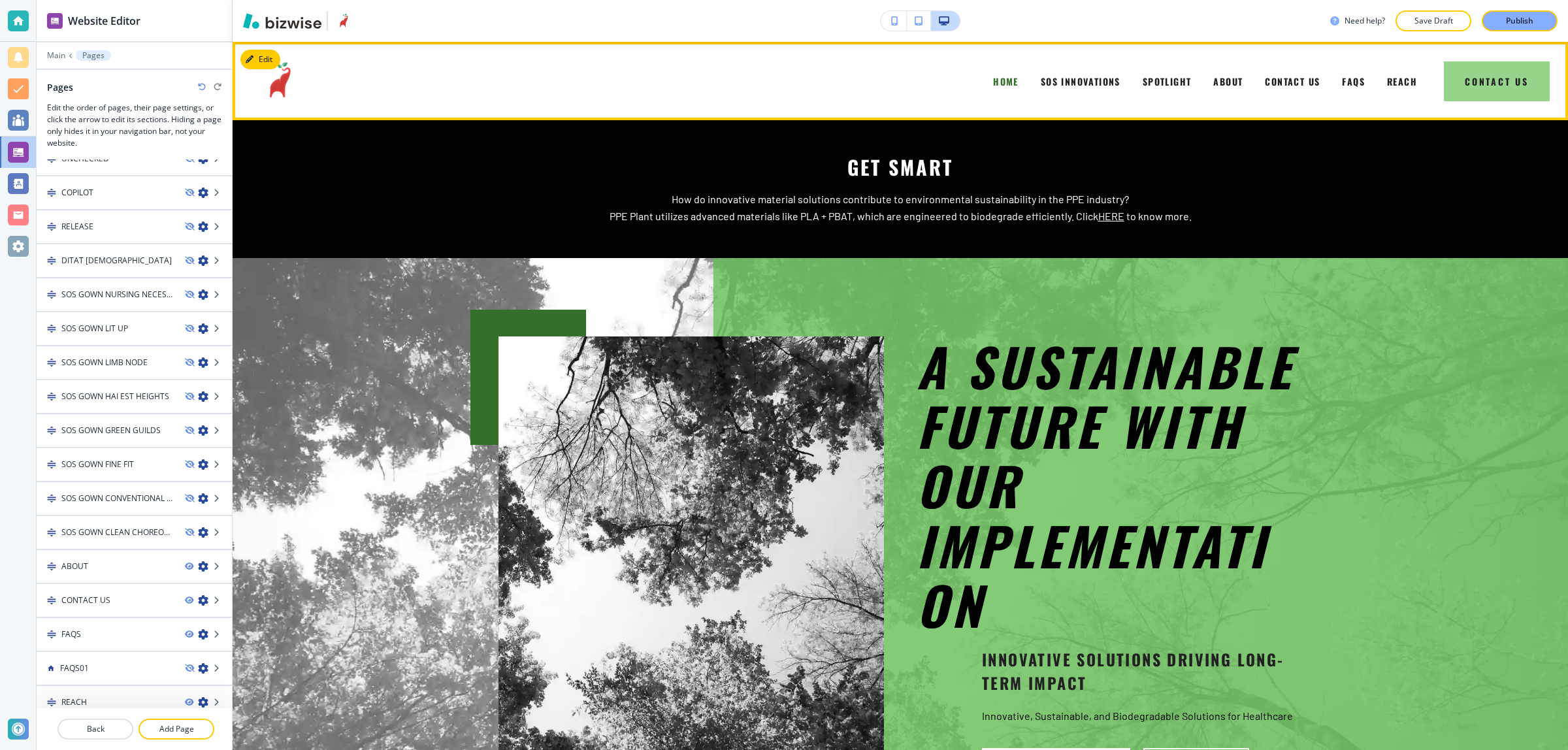
click at [1477, 79] on button "Contact Us" at bounding box center [1497, 81] width 106 height 40
click at [1510, 89] on button "Contact Us" at bounding box center [1497, 81] width 106 height 40
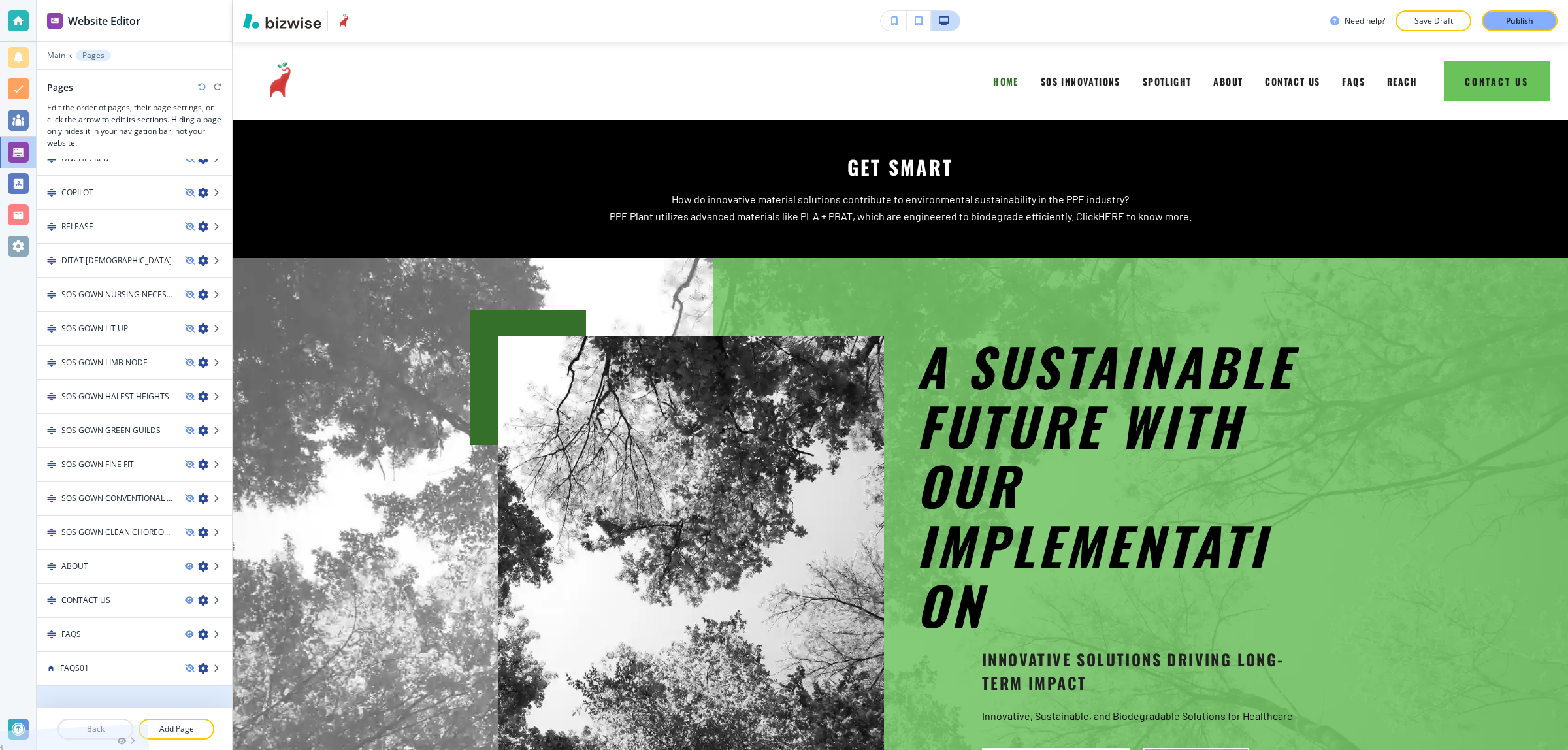
drag, startPoint x: 190, startPoint y: 693, endPoint x: 119, endPoint y: 708, distance: 72.6
click at [63, 58] on p "Main" at bounding box center [56, 56] width 19 height 9
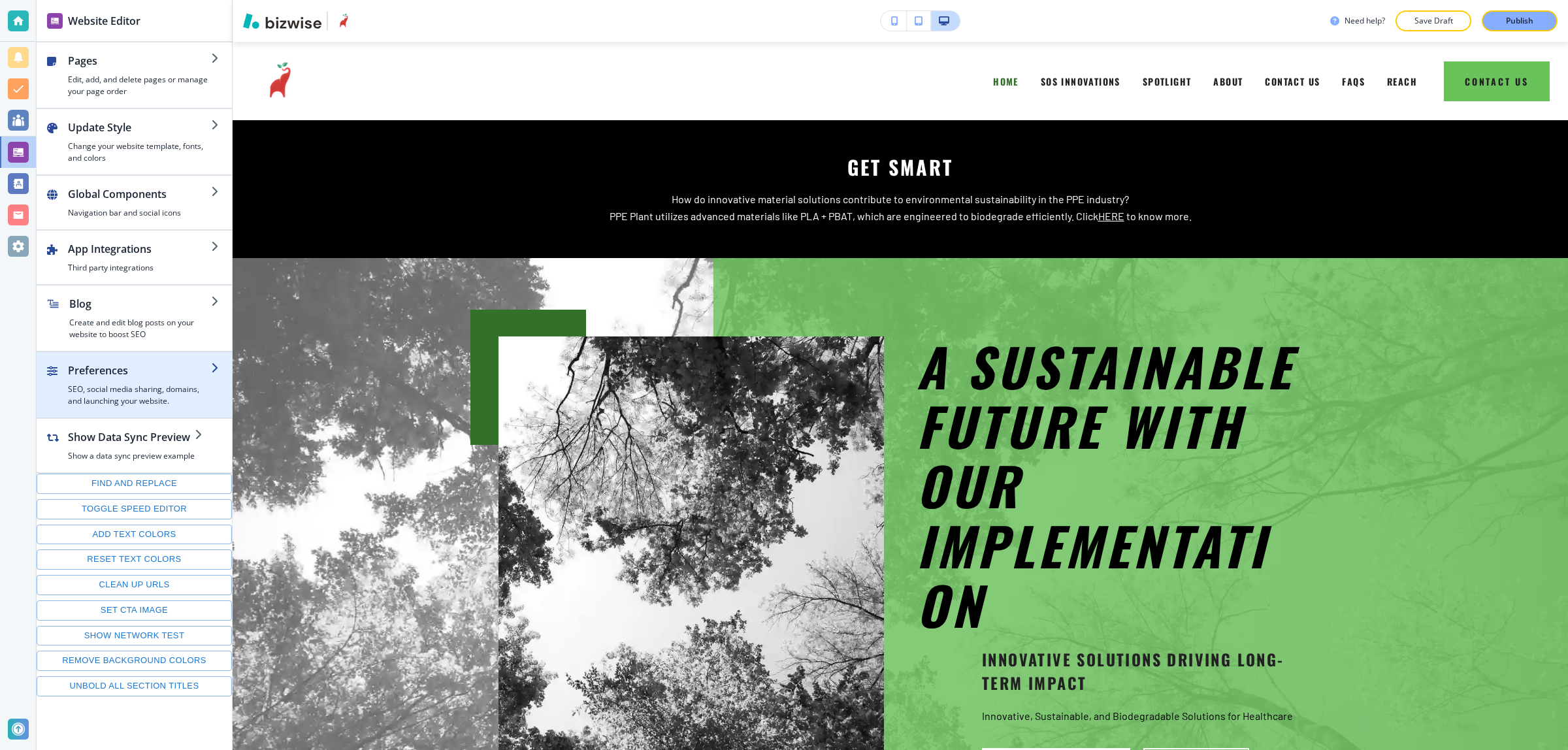
click at [131, 387] on h4 "SEO, social media sharing, domains, and launching your website." at bounding box center [139, 396] width 143 height 24
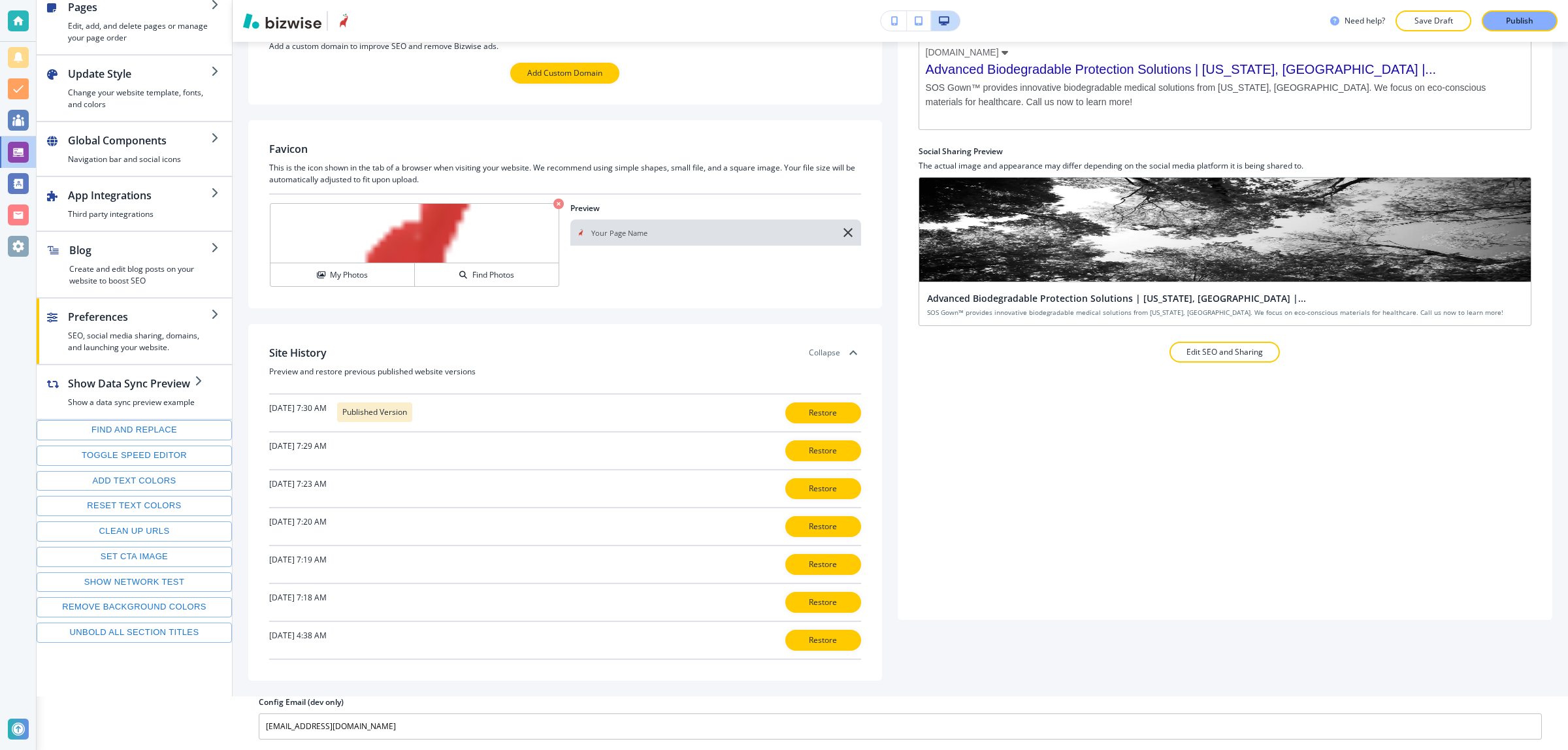
scroll to position [76, 0]
click at [816, 481] on button "Restore" at bounding box center [823, 489] width 76 height 21
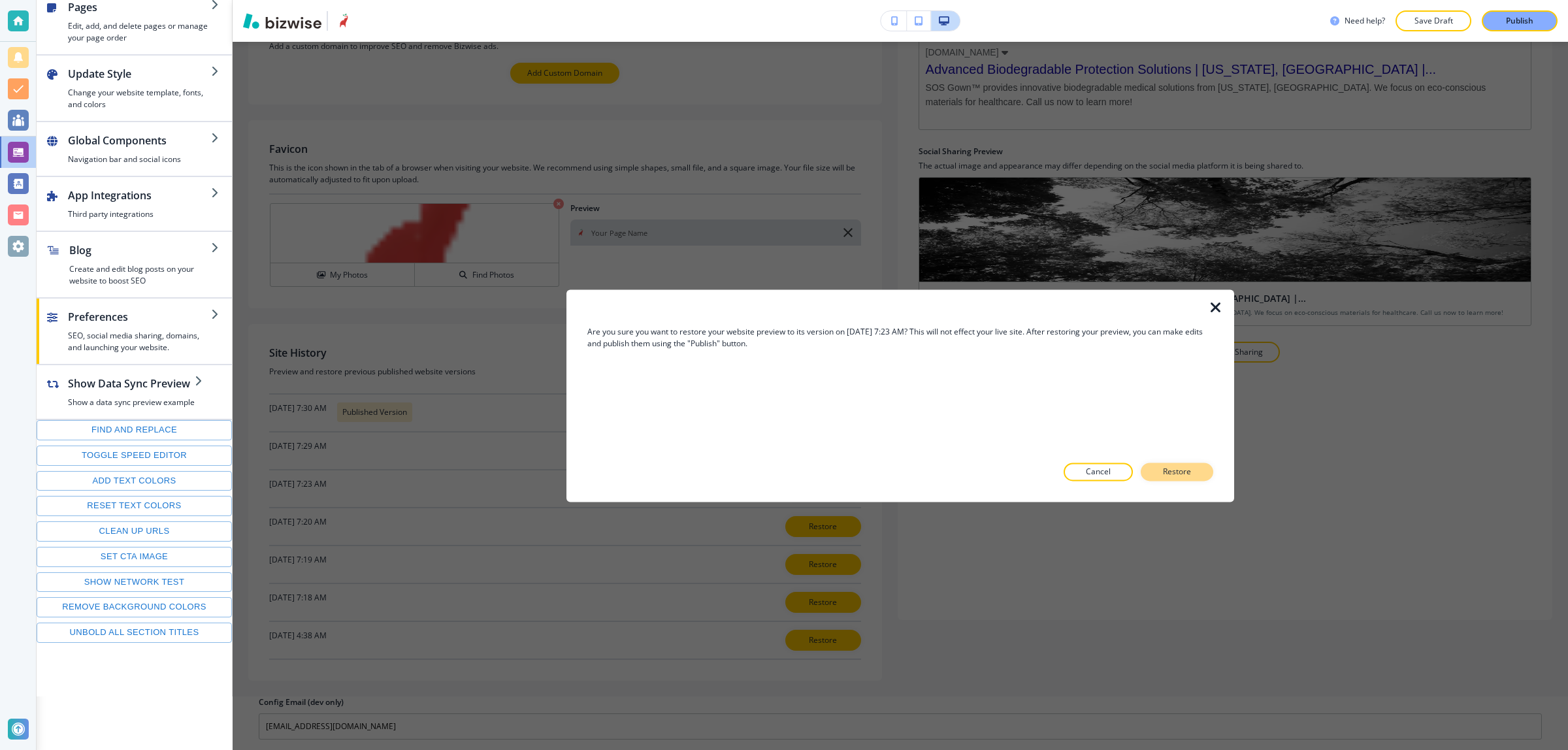
click at [1168, 477] on p "Restore" at bounding box center [1177, 473] width 28 height 12
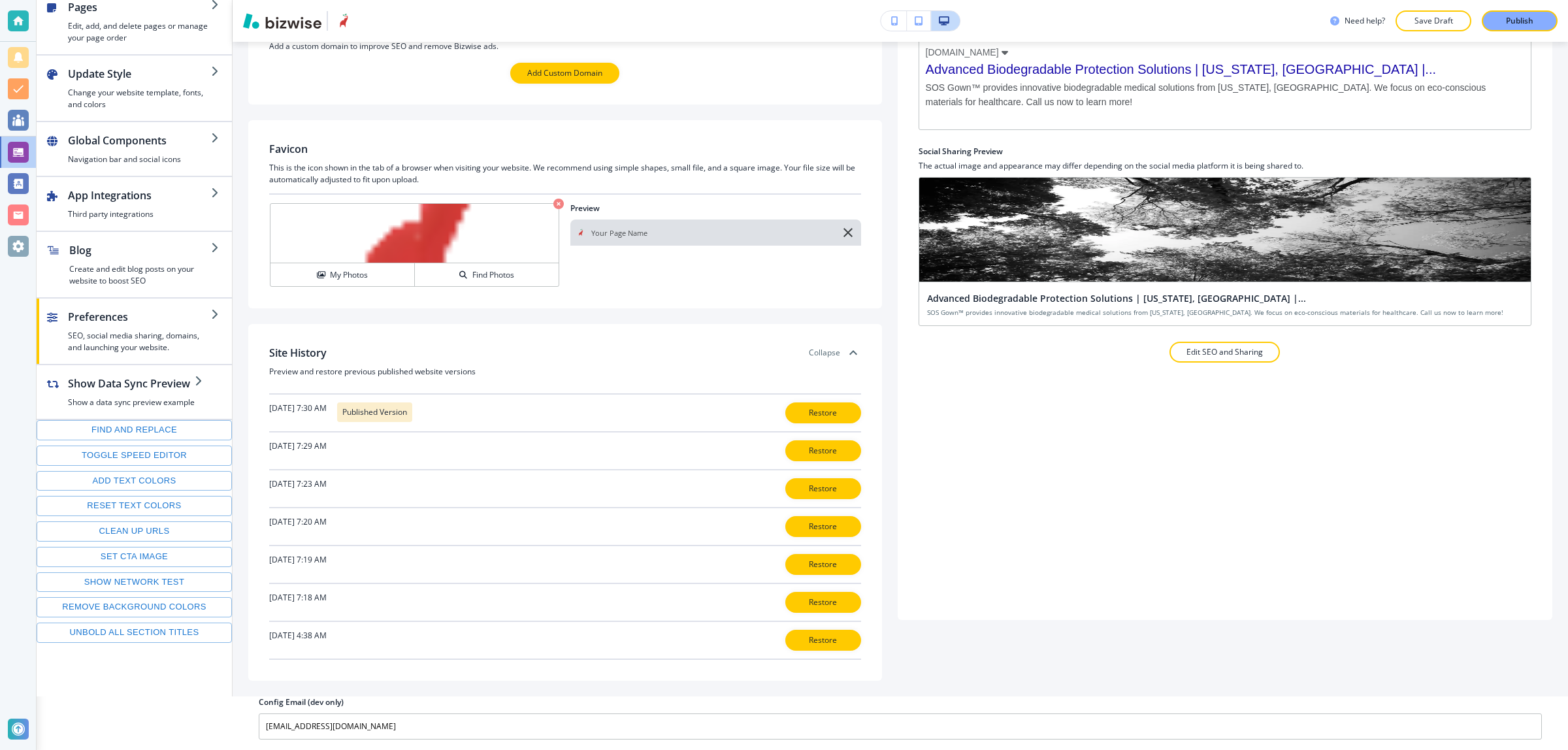
drag, startPoint x: 1532, startPoint y: 15, endPoint x: 1487, endPoint y: 36, distance: 49.7
click at [1532, 15] on p "Publish" at bounding box center [1520, 21] width 28 height 12
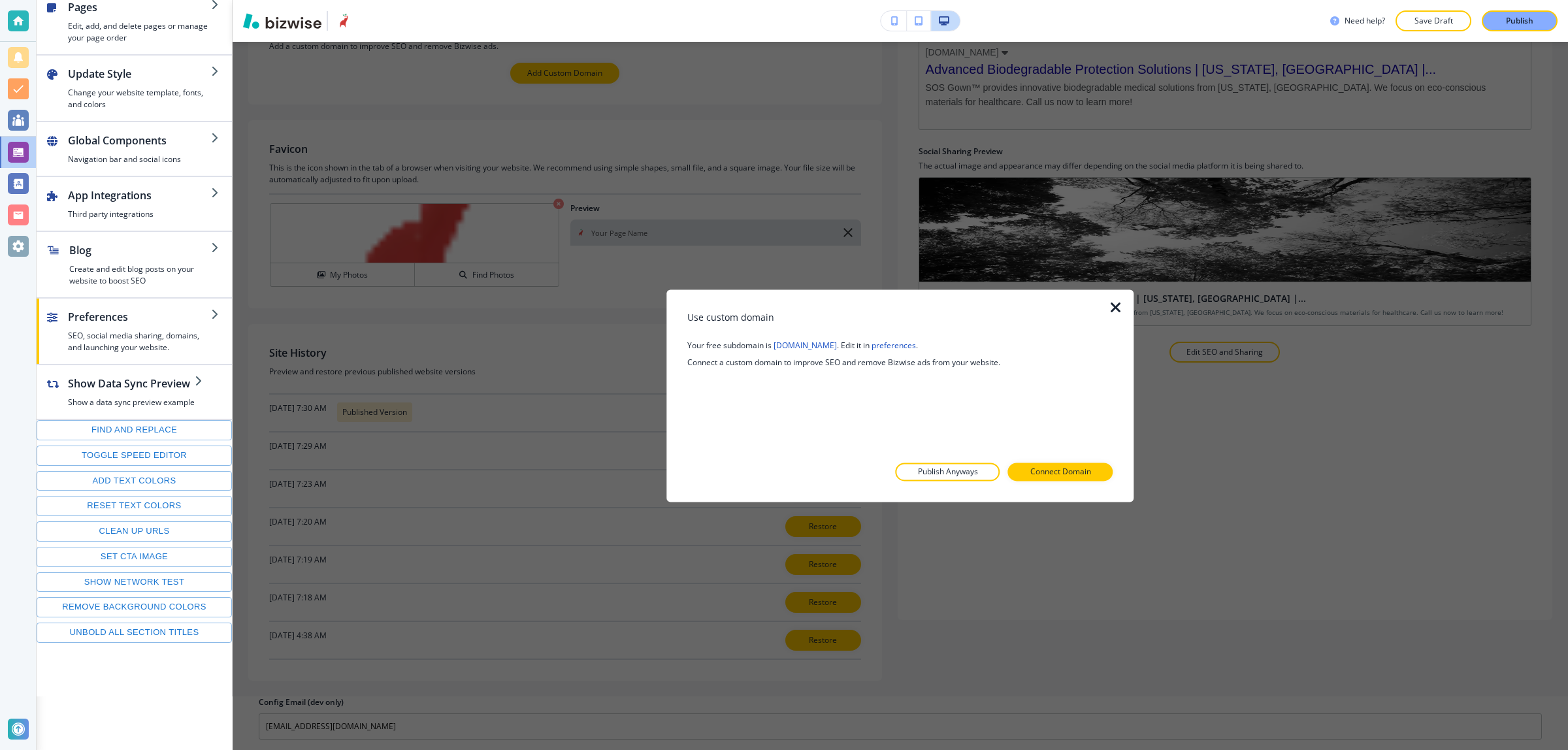
click at [968, 462] on div "Use custom domain Your free subdomain is ppeplant-com.bizwise.com . Edit it in …" at bounding box center [900, 396] width 425 height 171
click at [964, 472] on p "Publish Anyways" at bounding box center [947, 473] width 60 height 12
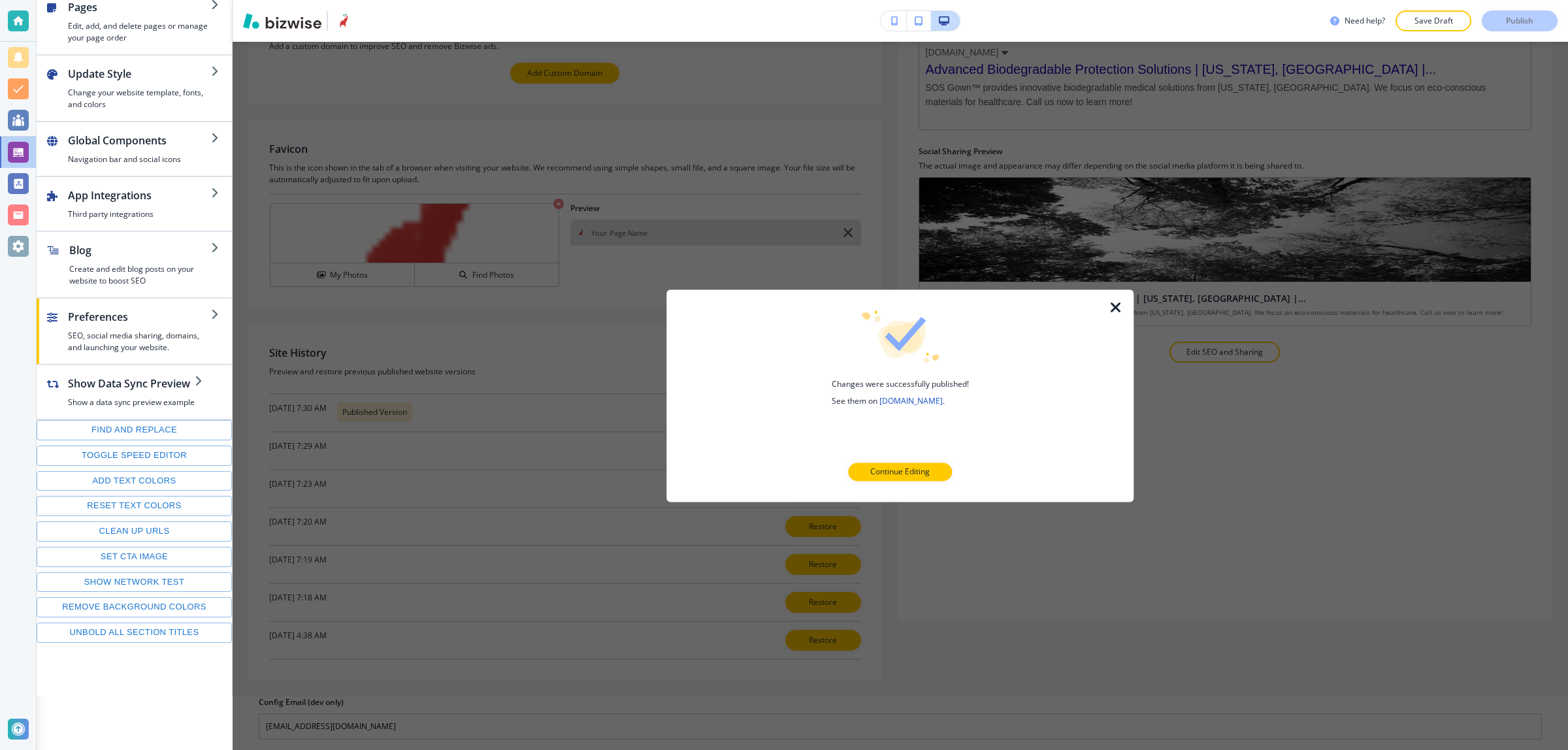
click at [1121, 315] on icon "button" at bounding box center [1116, 308] width 16 height 16
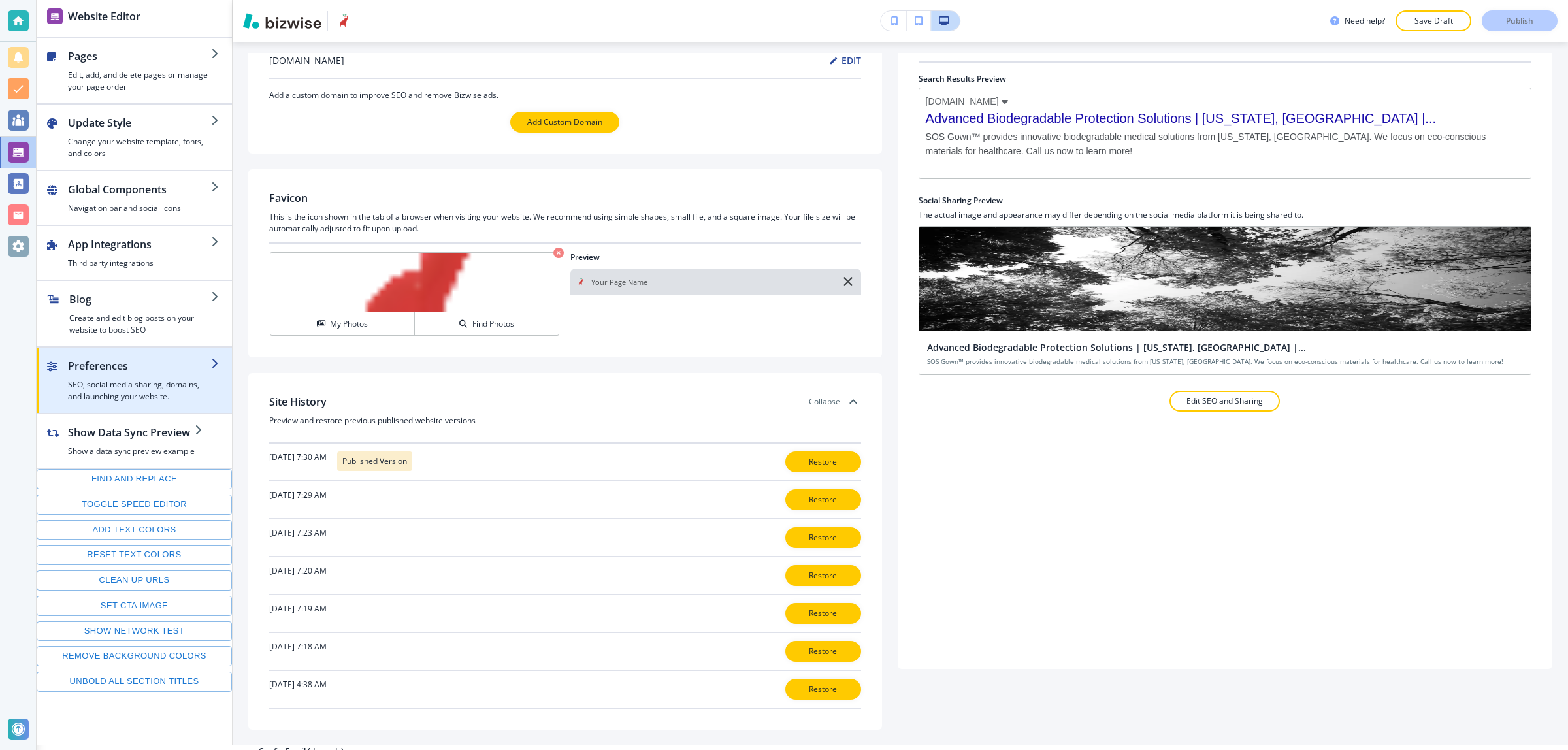
scroll to position [0, 0]
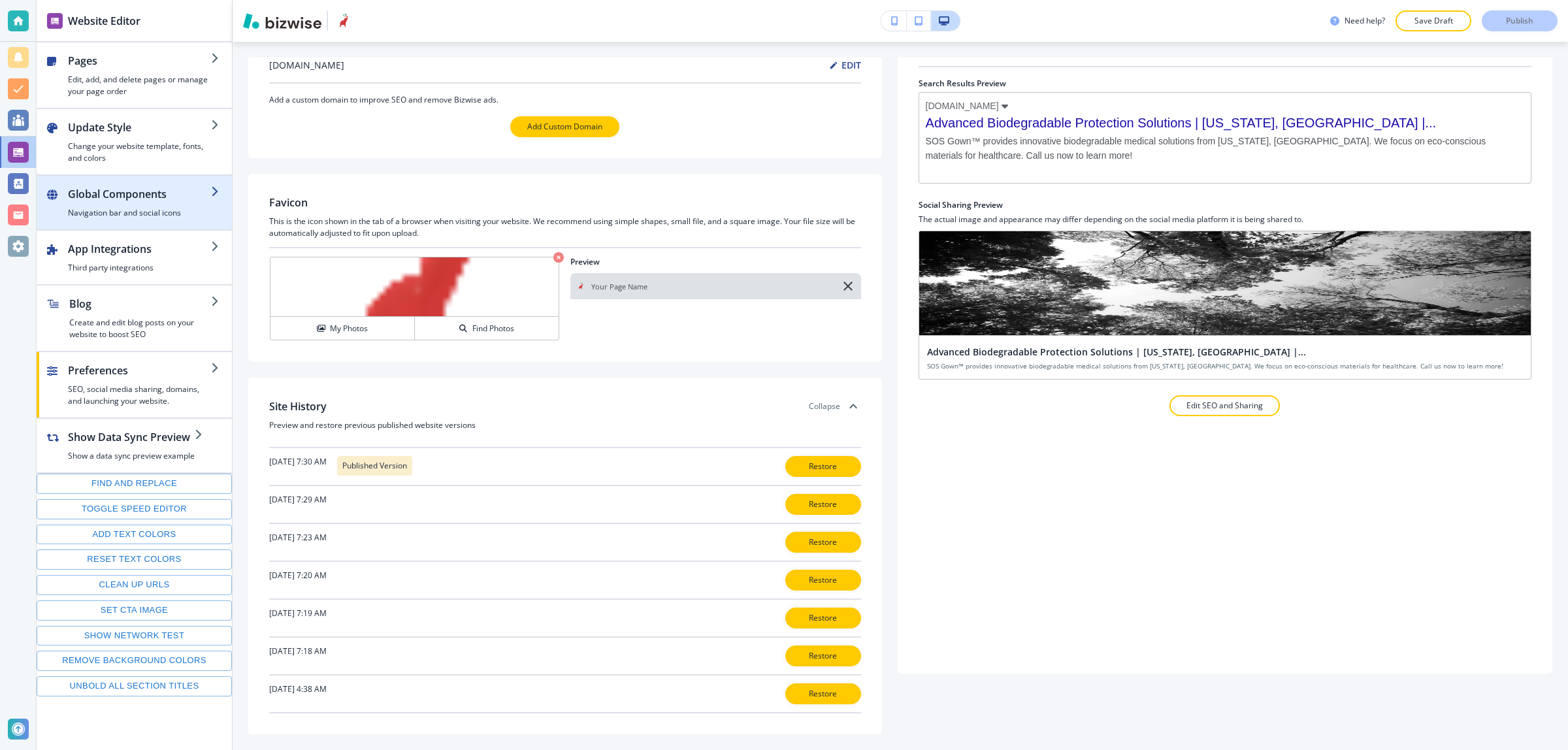
click at [138, 226] on div "button" at bounding box center [134, 224] width 195 height 11
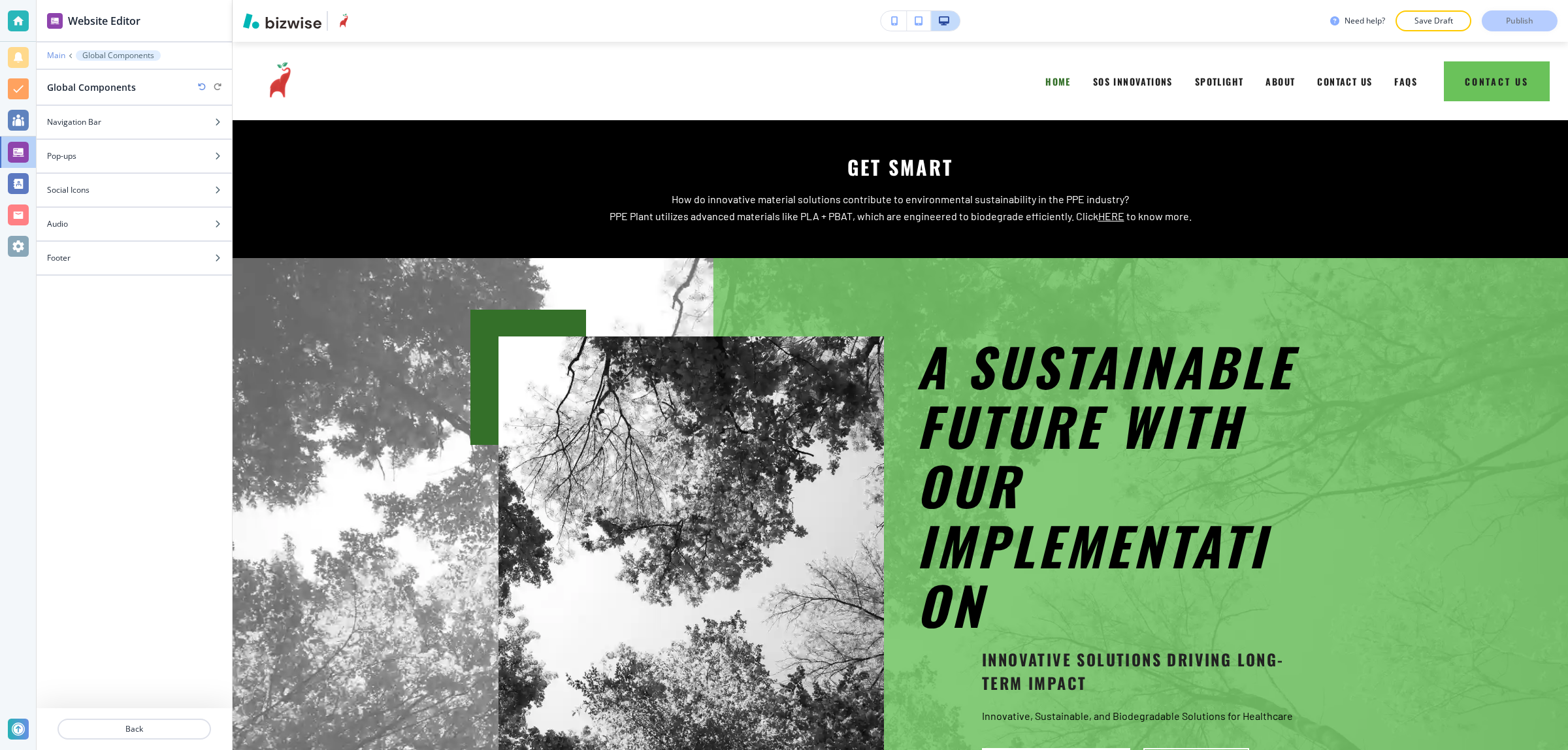
click at [54, 52] on p "Main" at bounding box center [56, 56] width 19 height 9
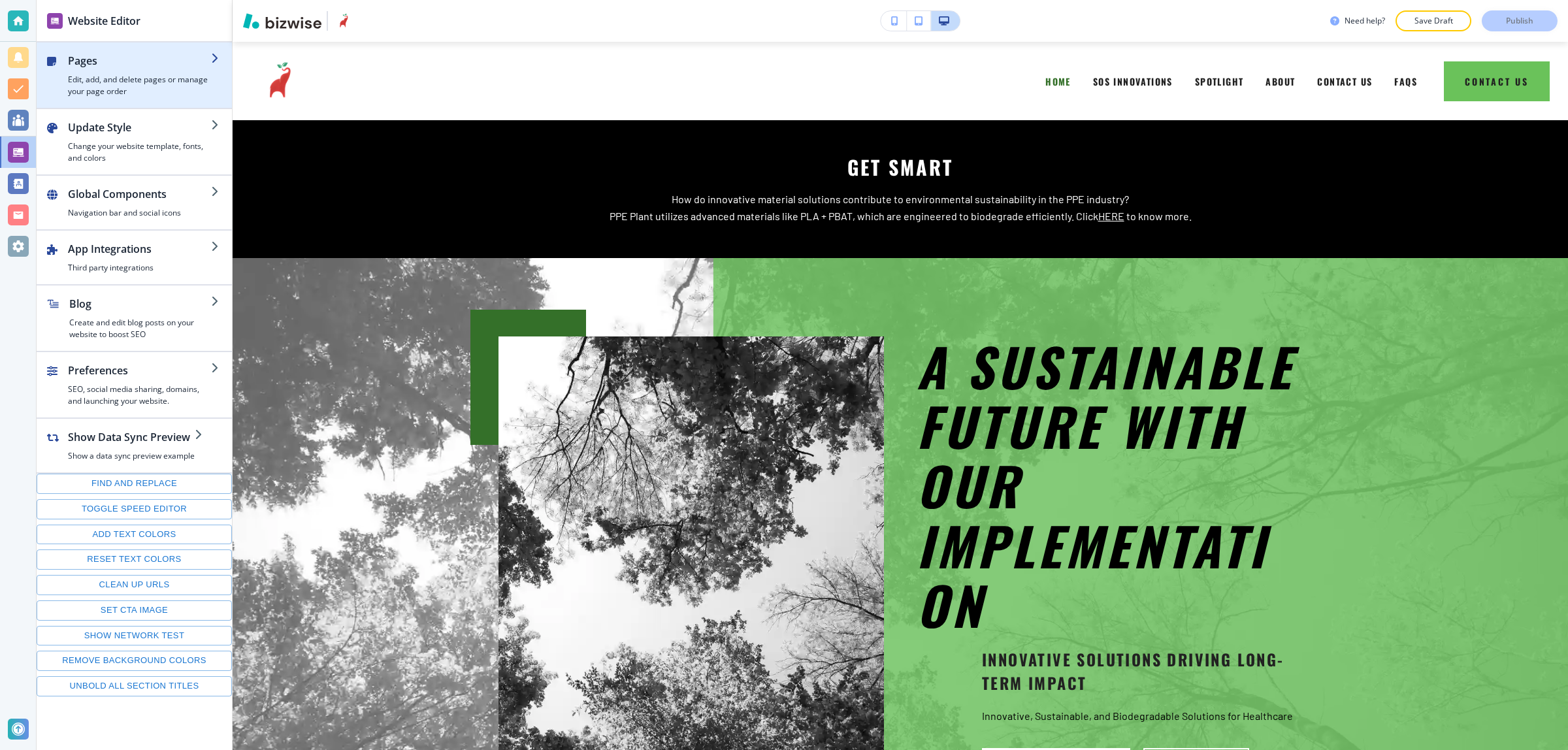
click at [86, 97] on h4 "Edit, add, and delete pages or manage your page order" at bounding box center [139, 86] width 143 height 24
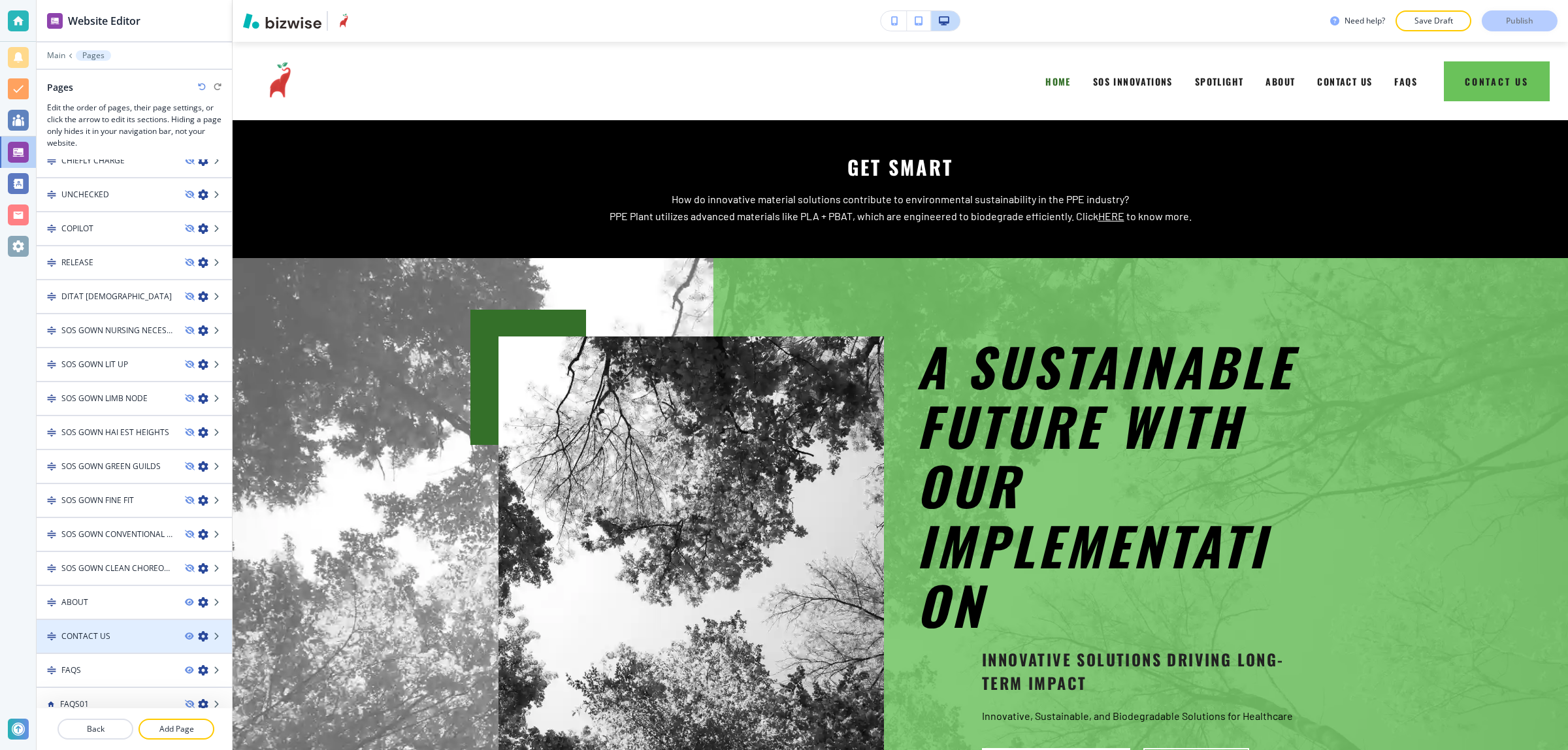
scroll to position [256, 0]
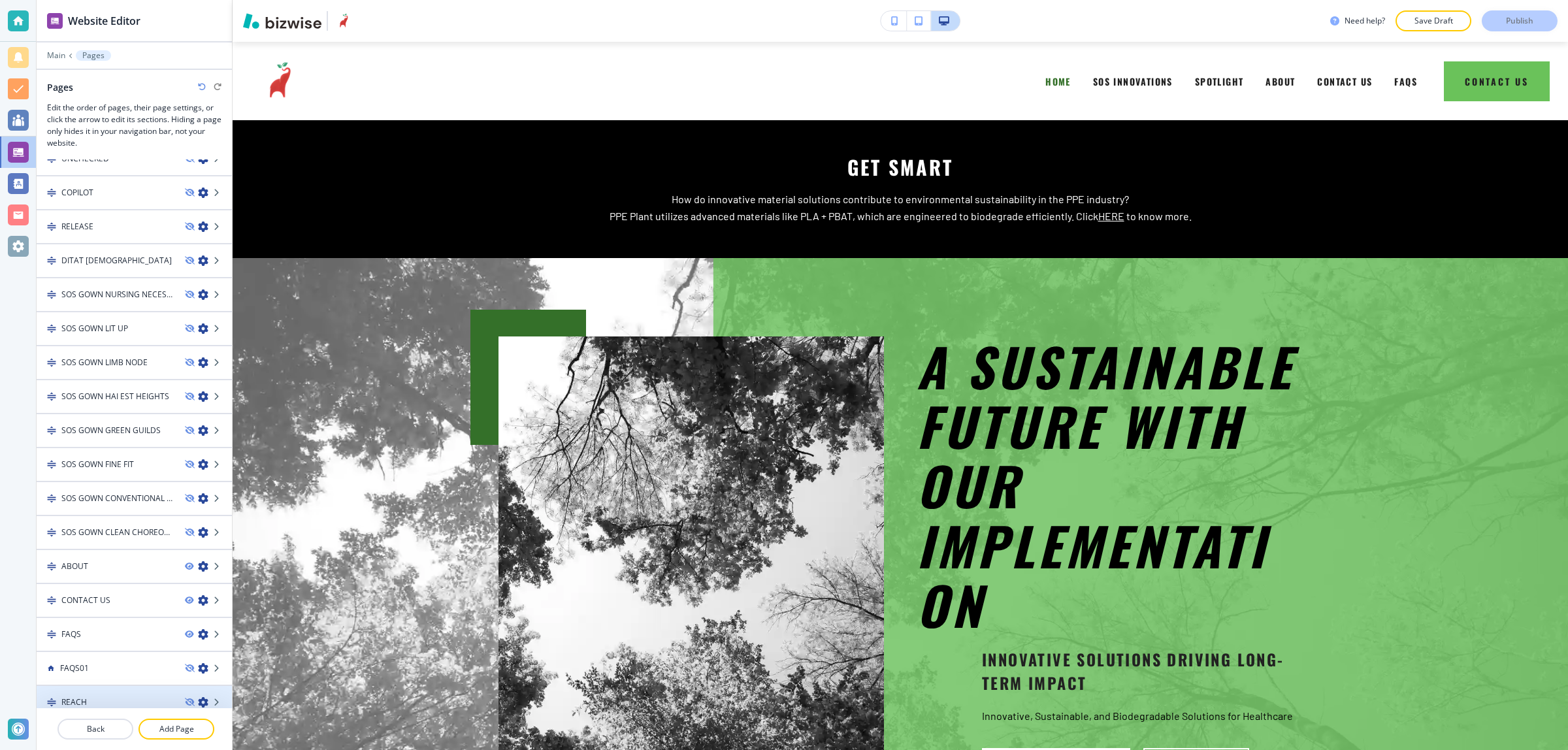
click at [87, 696] on div "REACH" at bounding box center [105, 702] width 138 height 12
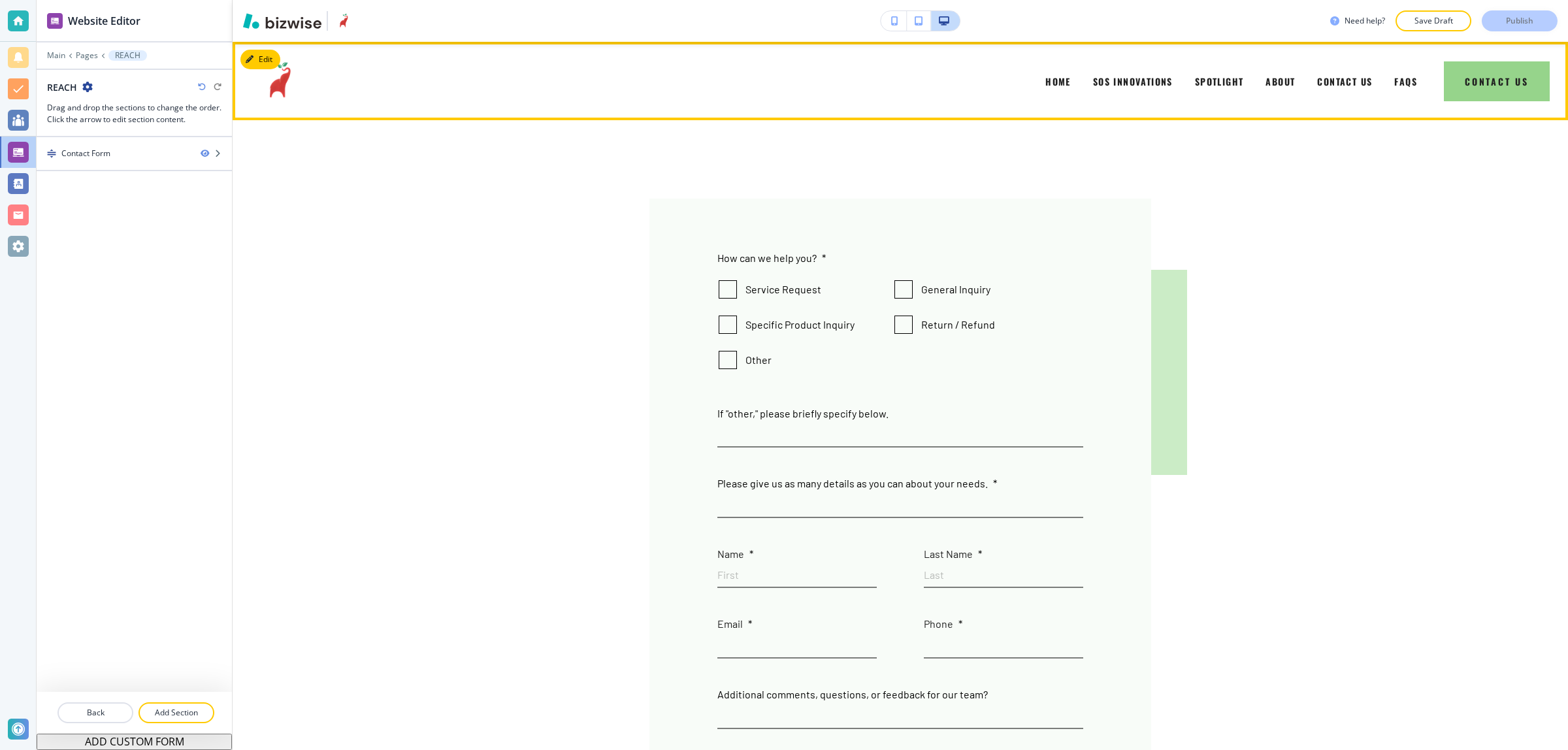
click at [1476, 86] on button "Contact Us" at bounding box center [1497, 81] width 106 height 40
click at [1045, 81] on span "HOME" at bounding box center [1058, 81] width 26 height 14
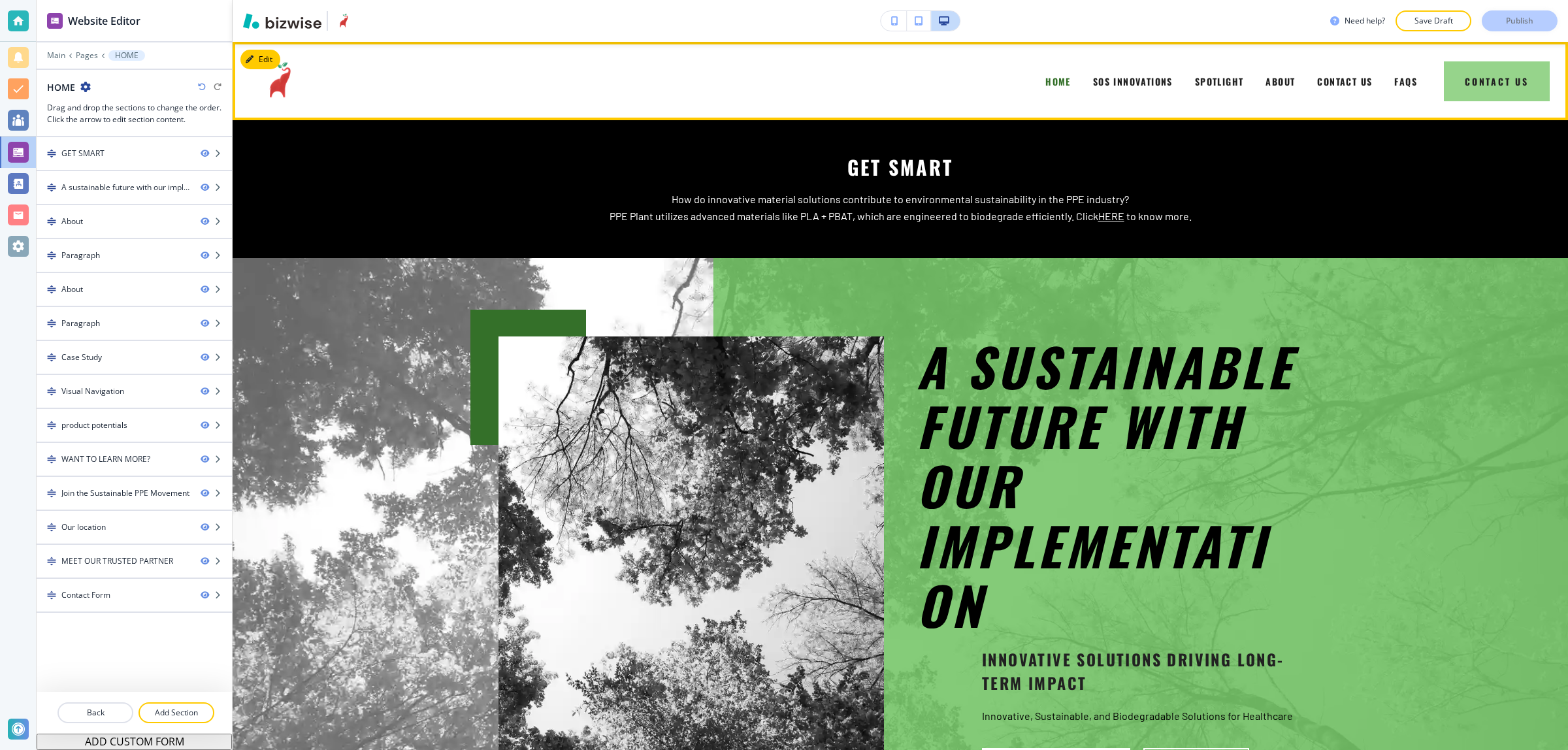
click at [1470, 75] on button "Contact Us" at bounding box center [1497, 81] width 106 height 40
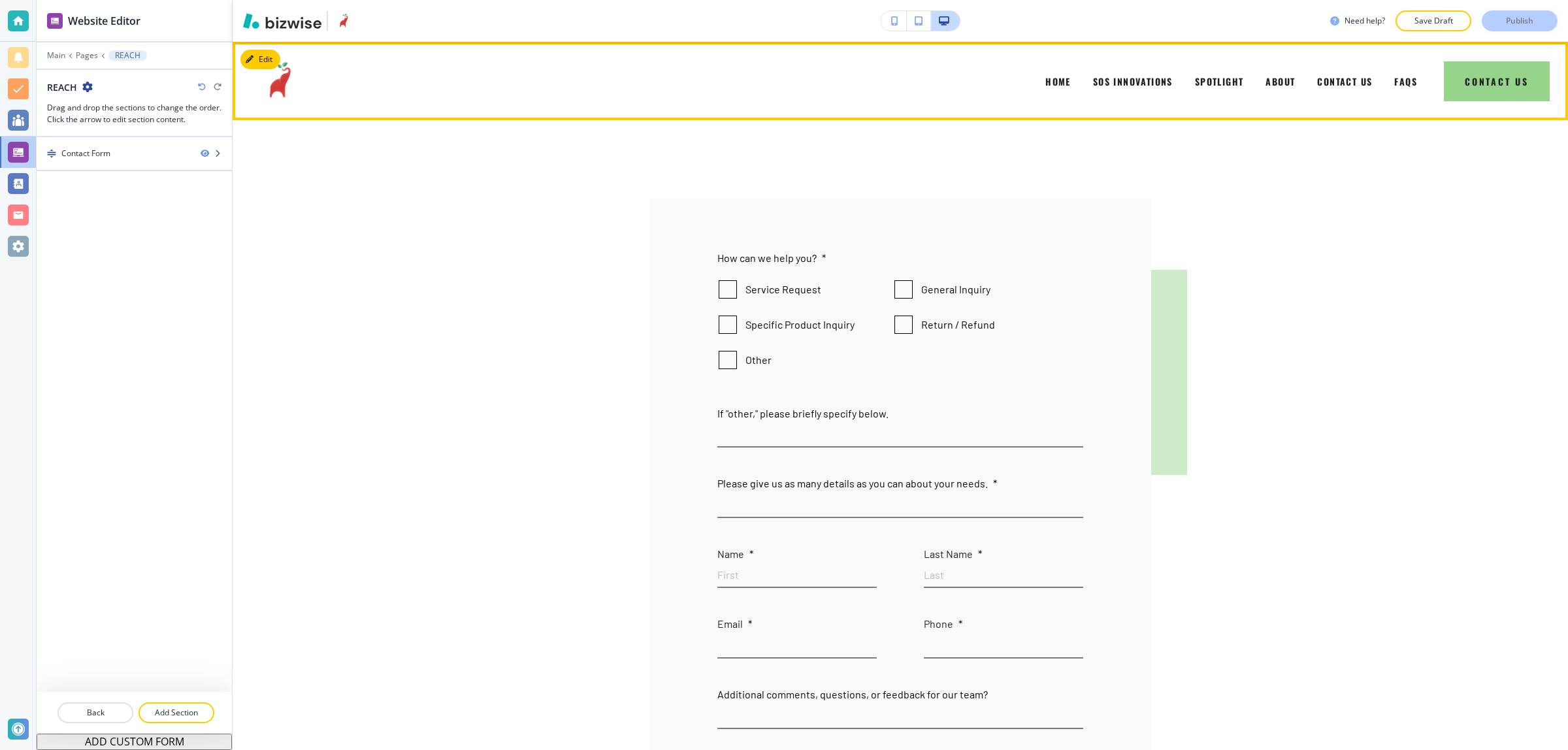
click at [1470, 75] on button "Contact Us" at bounding box center [1497, 81] width 106 height 40
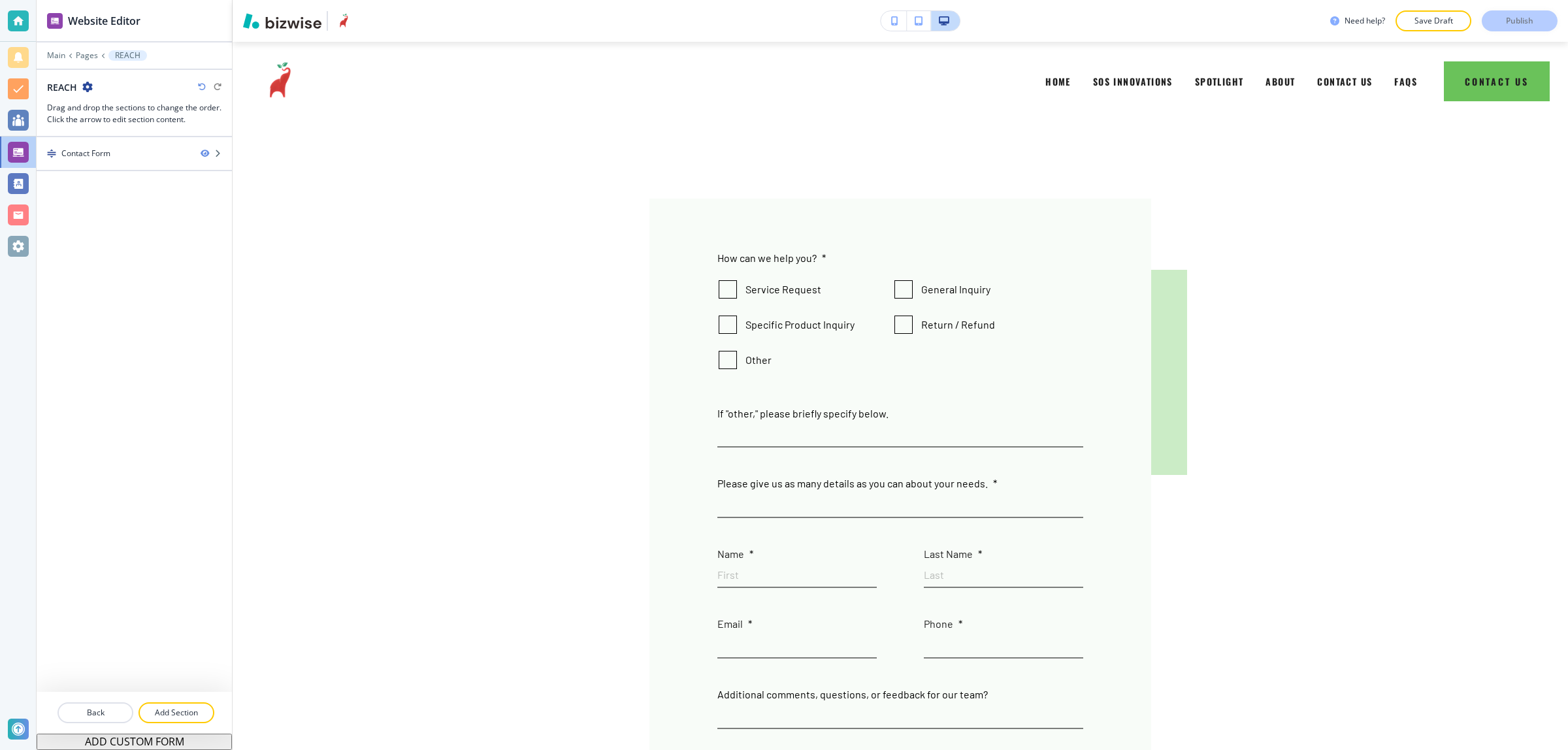
click at [89, 89] on icon "button" at bounding box center [88, 87] width 11 height 11
click at [93, 103] on button "Edit Page Settings" at bounding box center [124, 110] width 83 height 24
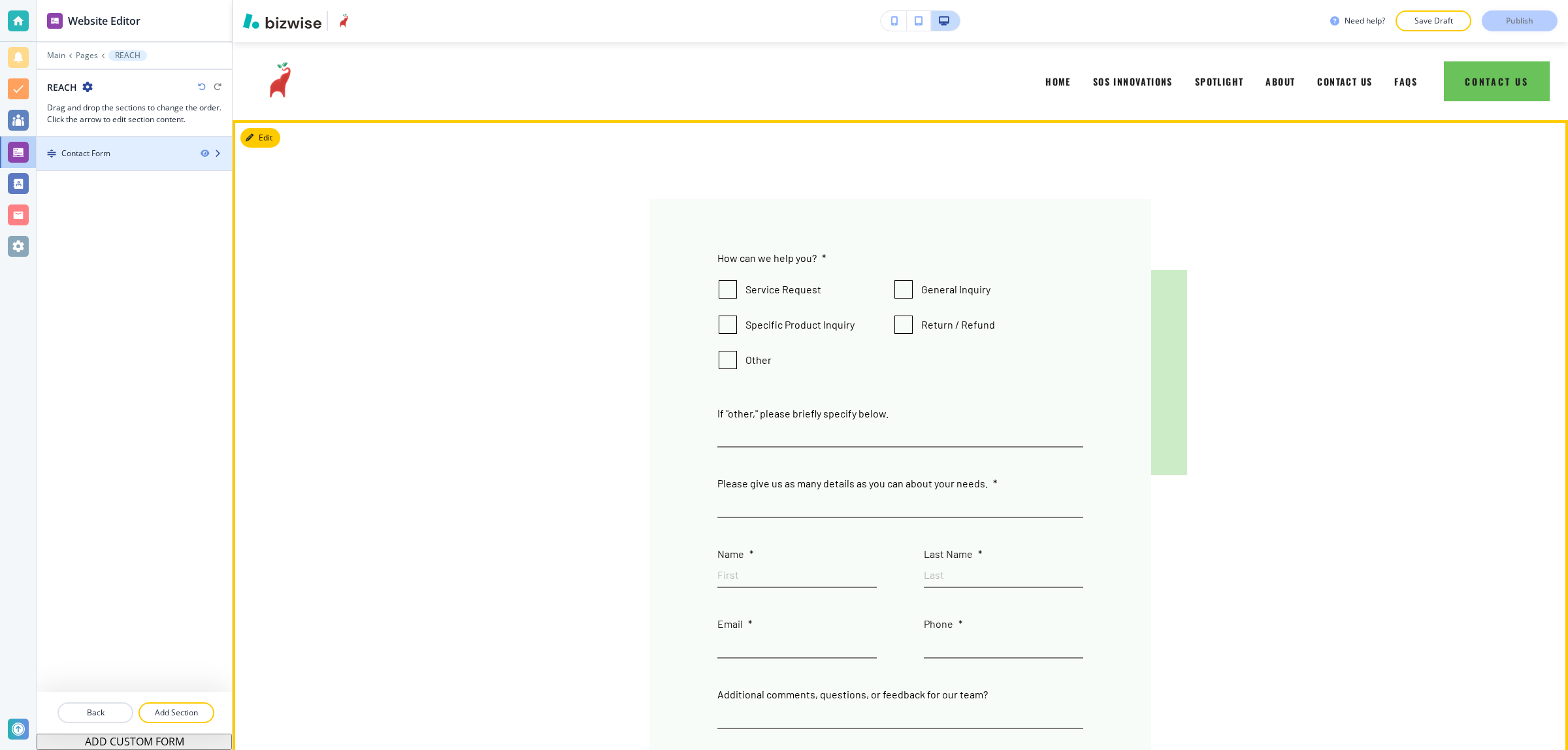
click at [95, 147] on div at bounding box center [134, 143] width 195 height 11
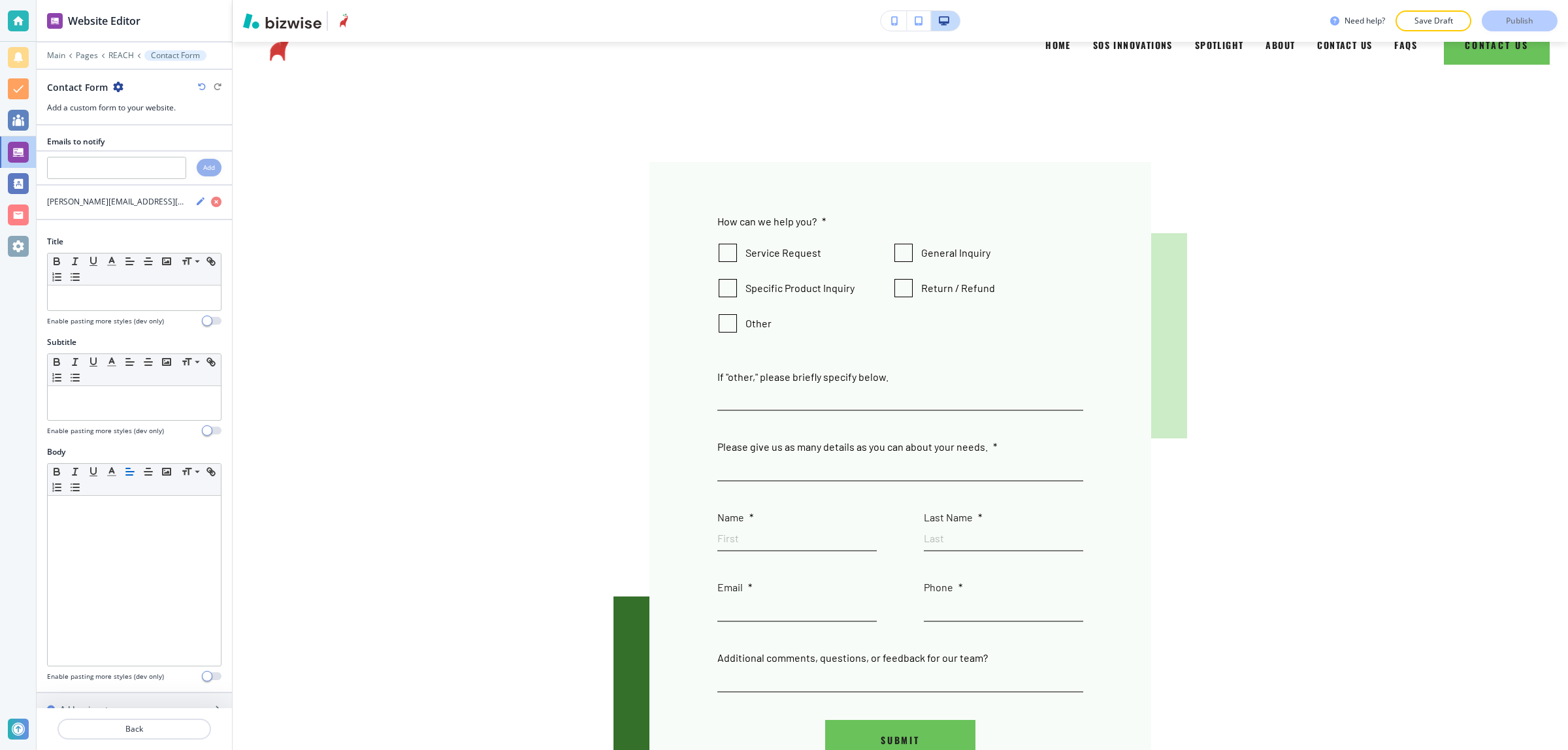
scroll to position [79, 0]
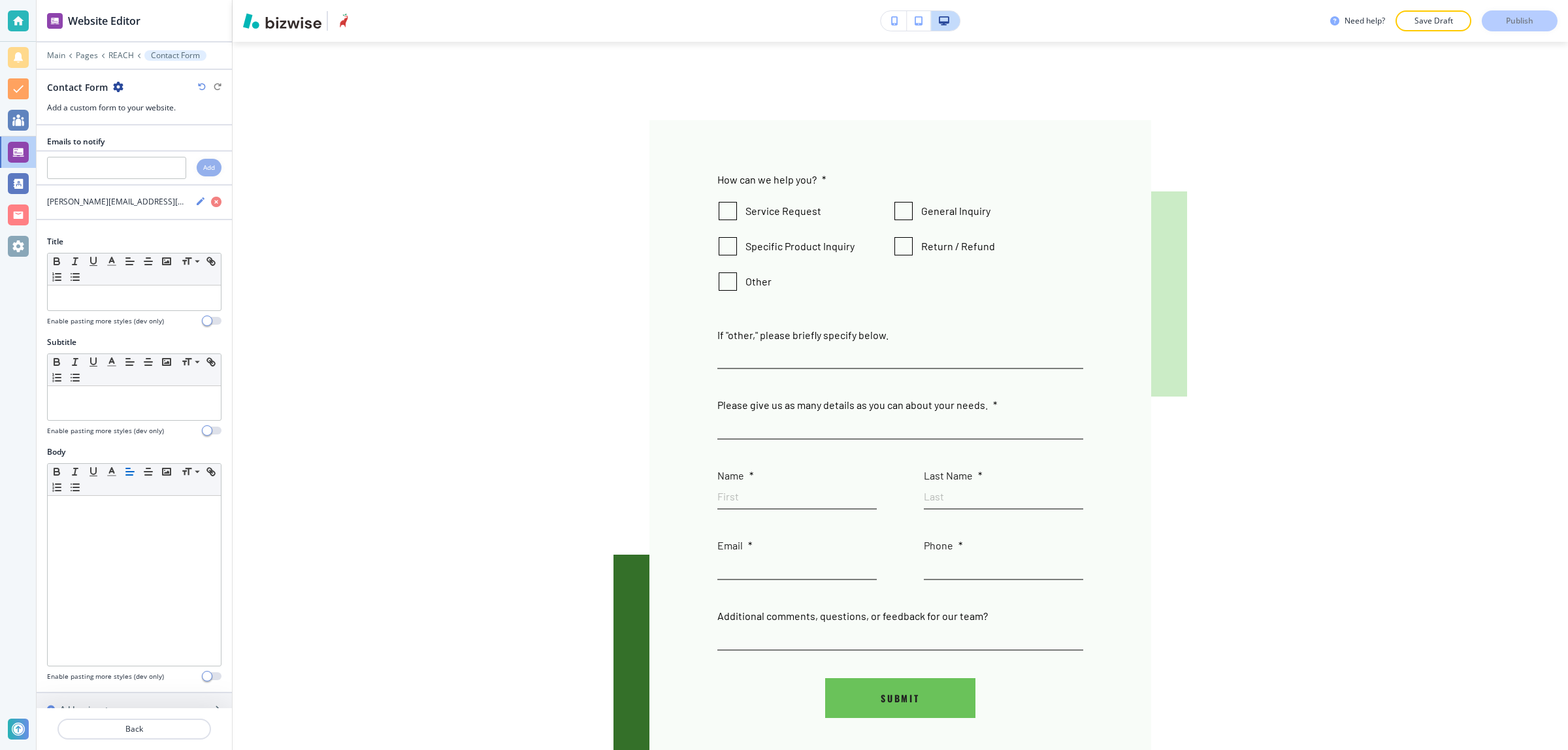
click at [116, 86] on icon "button" at bounding box center [118, 87] width 11 height 11
click at [132, 115] on p "Rename Section" at bounding box center [153, 110] width 67 height 12
click at [126, 121] on div at bounding box center [134, 119] width 195 height 11
click at [114, 304] on p at bounding box center [134, 298] width 160 height 12
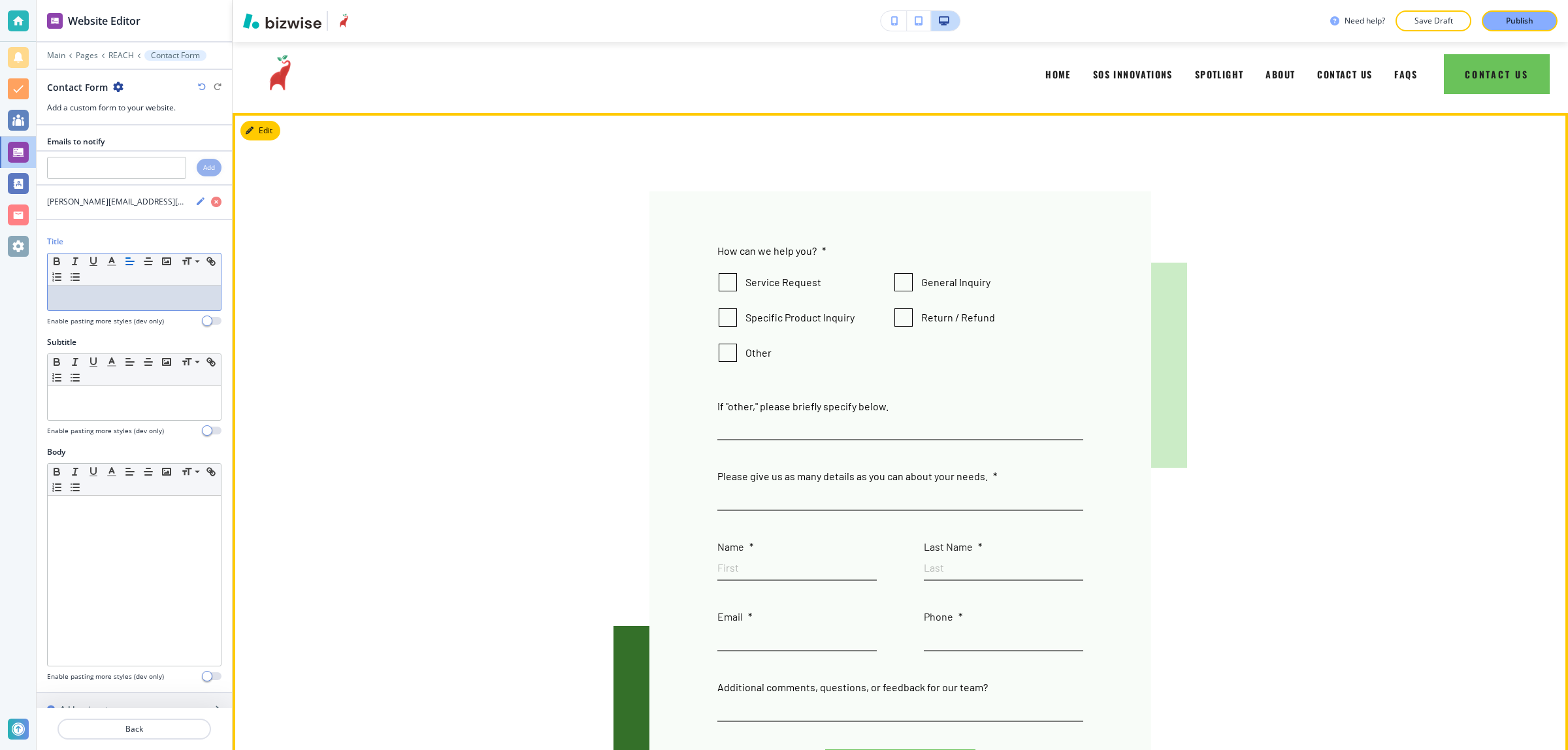
scroll to position [0, 0]
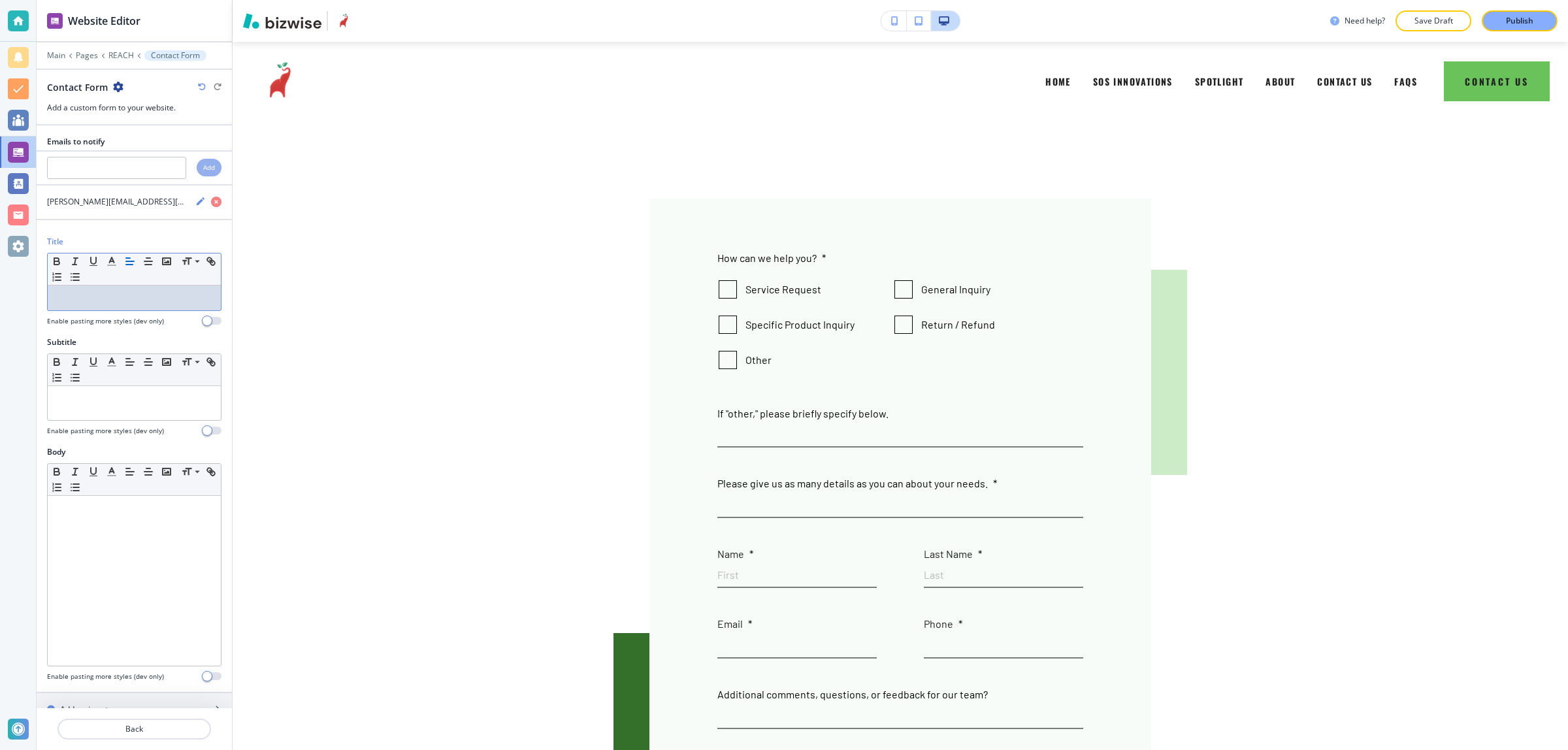
click at [132, 299] on p at bounding box center [134, 298] width 160 height 12
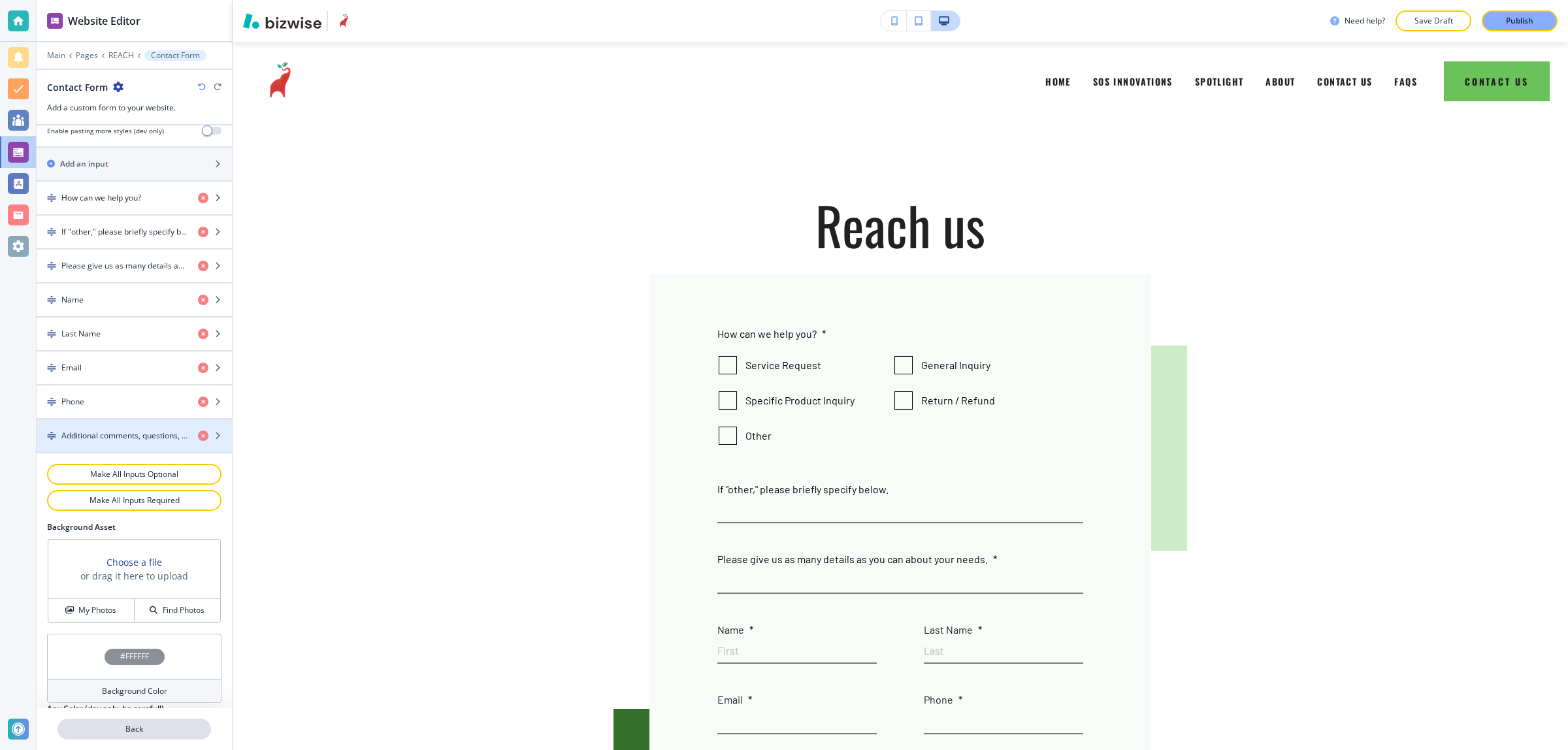
scroll to position [600, 0]
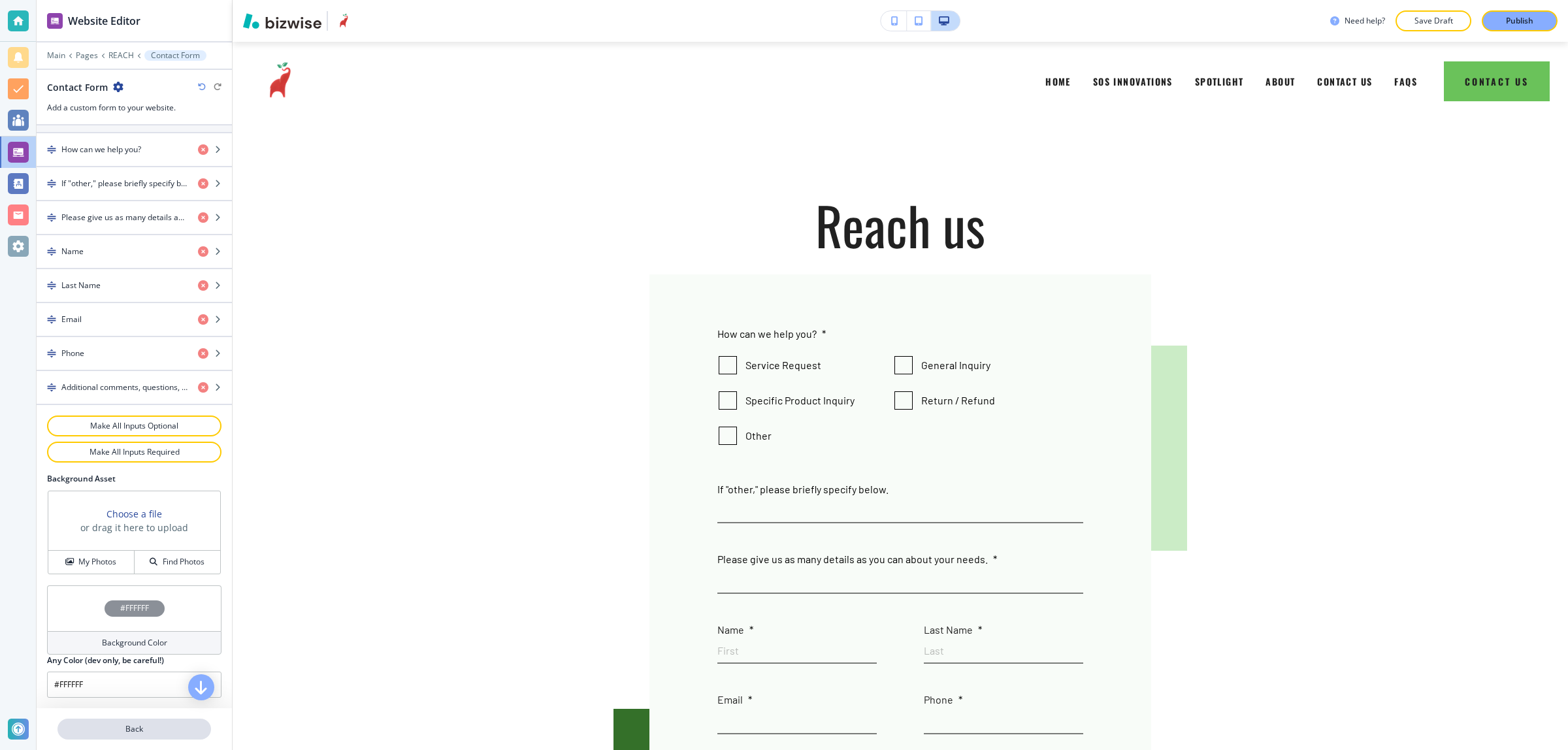
click at [155, 729] on p "Back" at bounding box center [134, 729] width 151 height 12
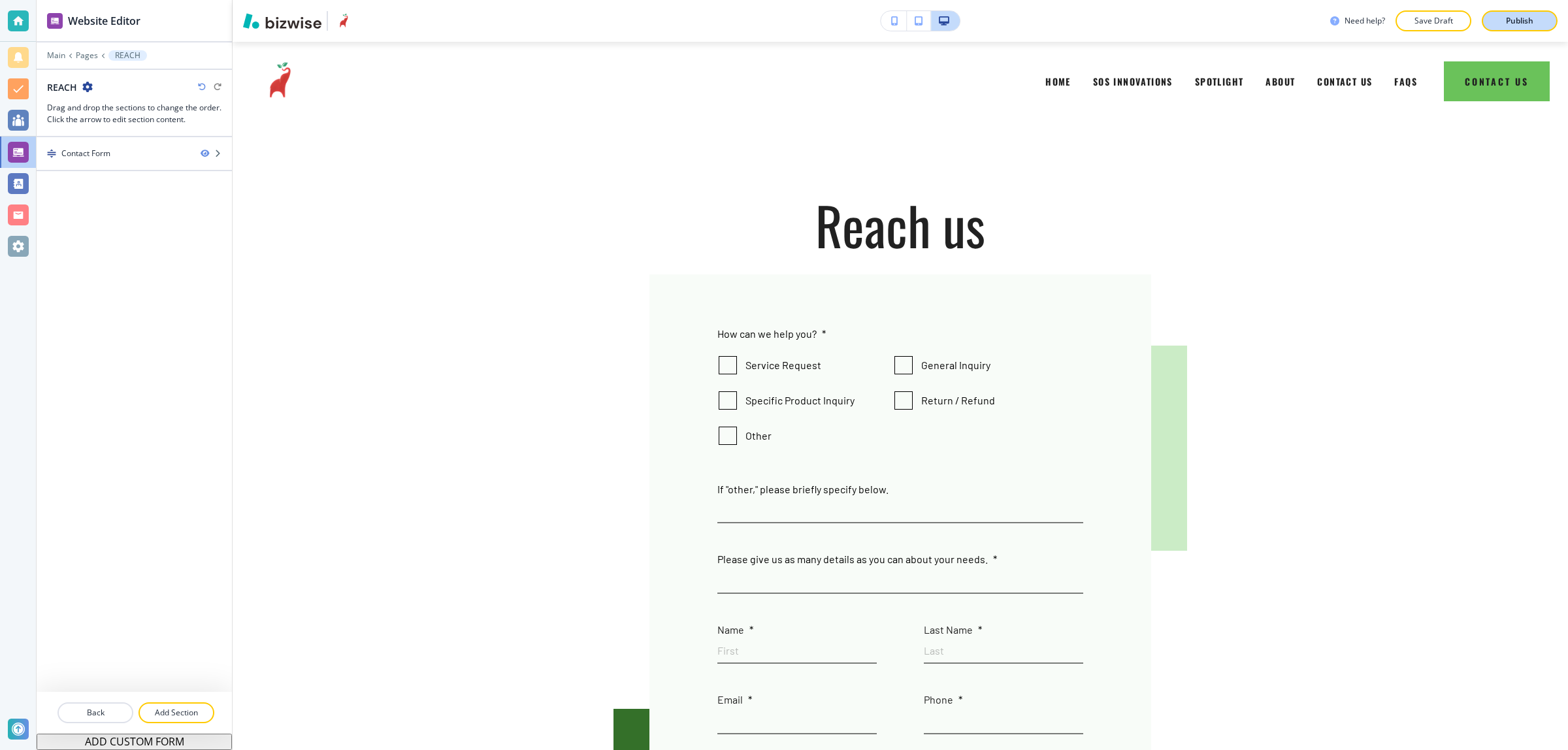
click at [1501, 19] on div "Publish" at bounding box center [1519, 21] width 42 height 12
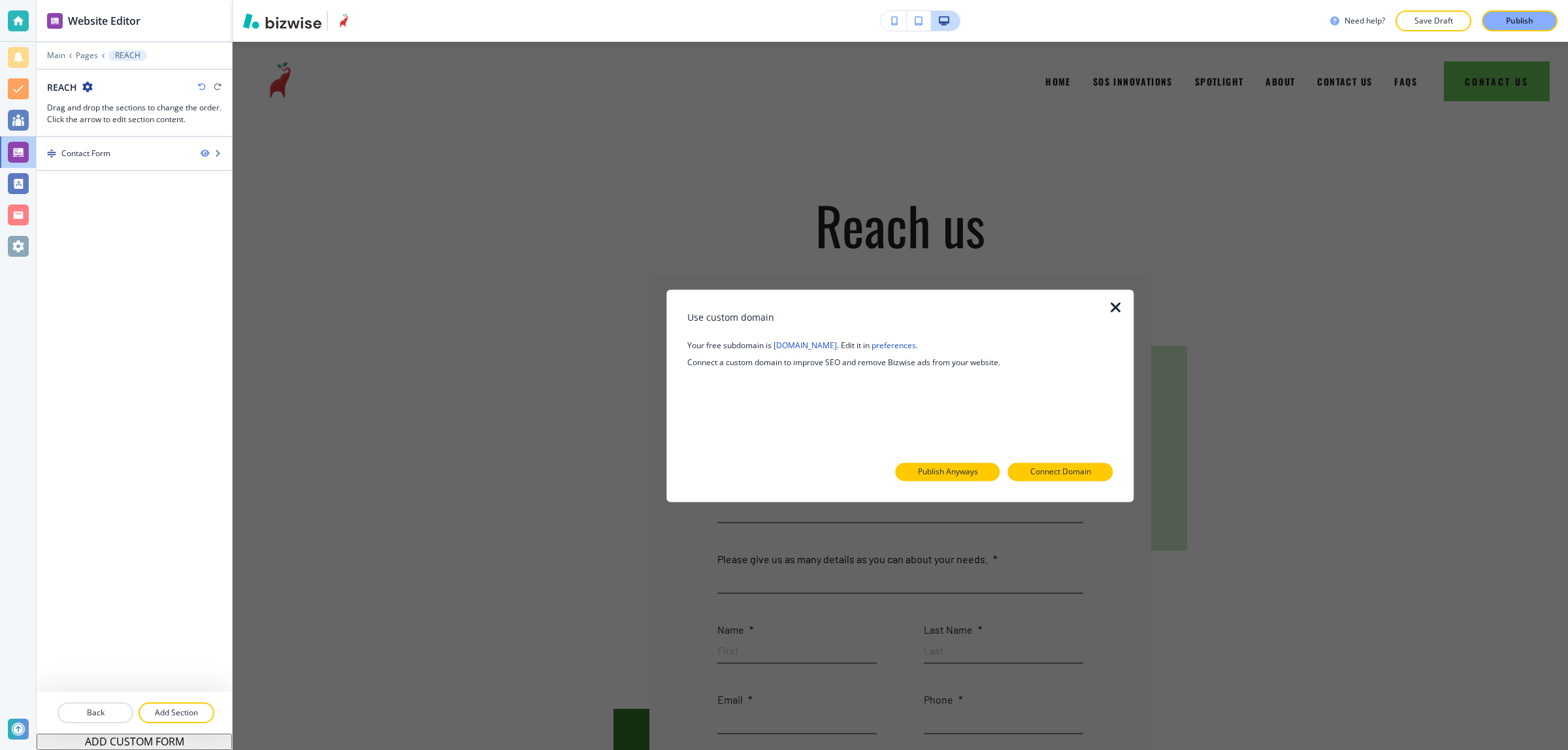
click at [934, 469] on p "Publish Anyways" at bounding box center [947, 473] width 60 height 12
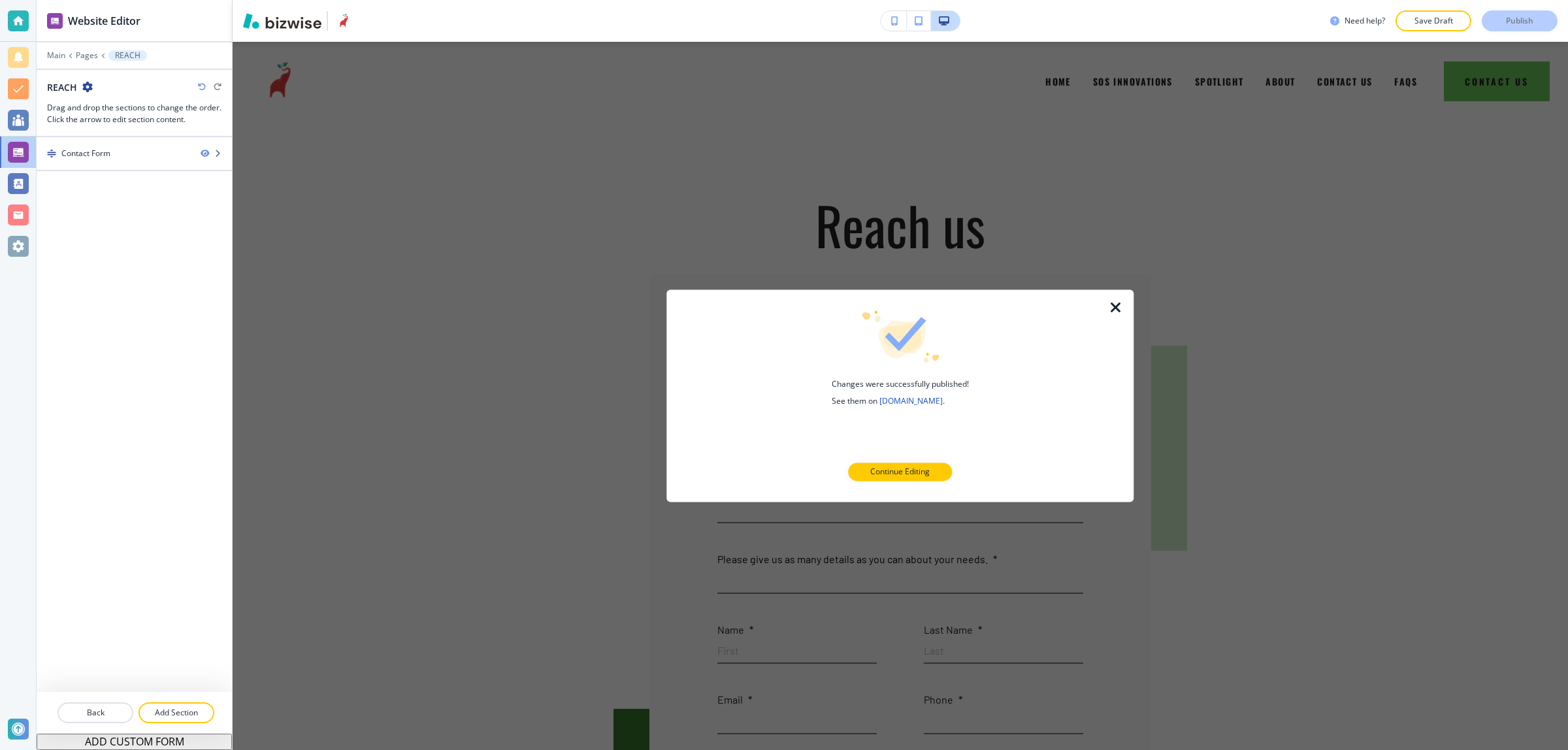
click at [1114, 308] on icon "button" at bounding box center [1116, 308] width 16 height 16
